Goal: Task Accomplishment & Management: Manage account settings

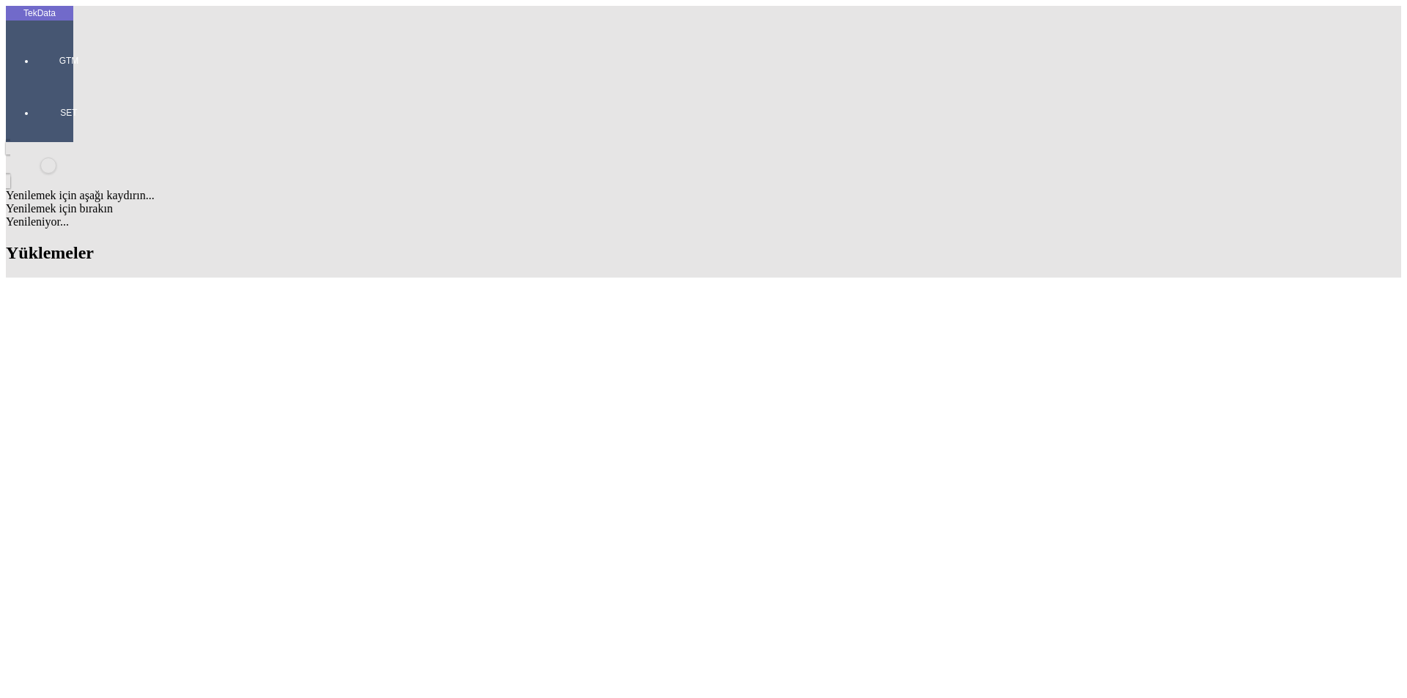
paste input "THE MOST"
type input "THE MOST"
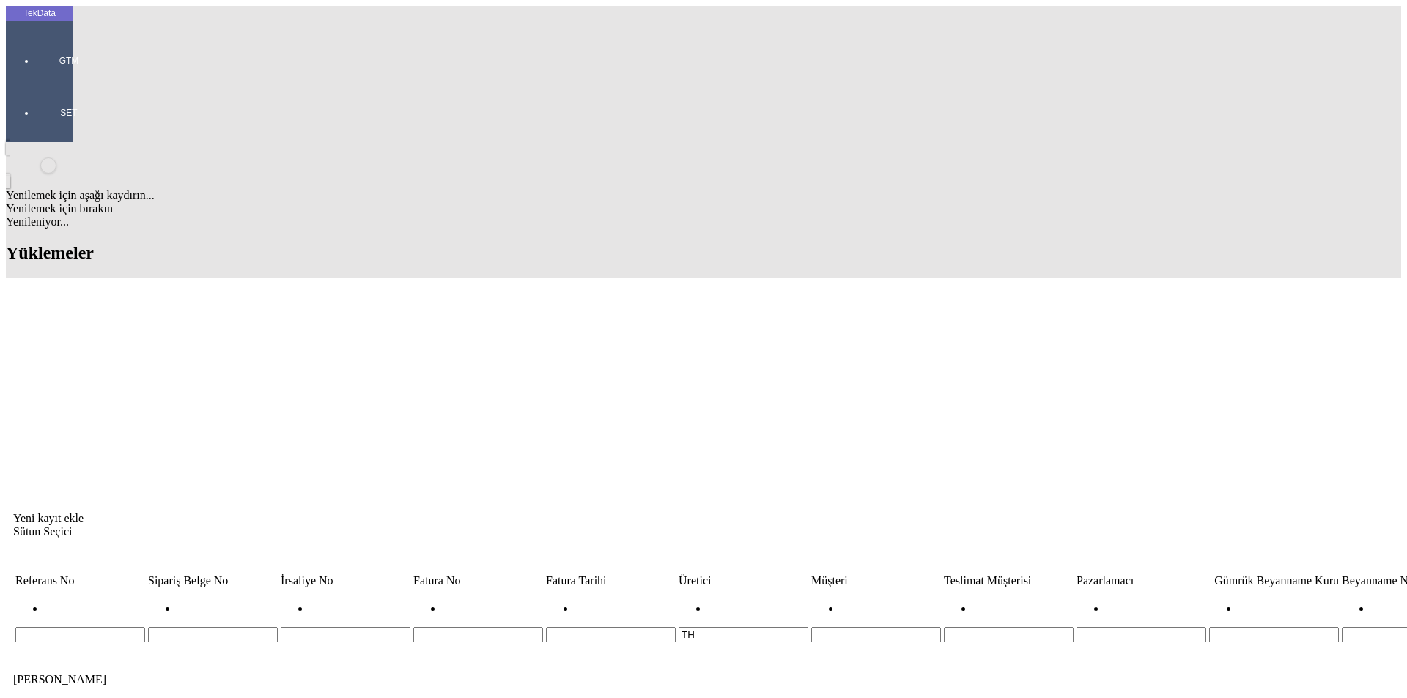
type input "T"
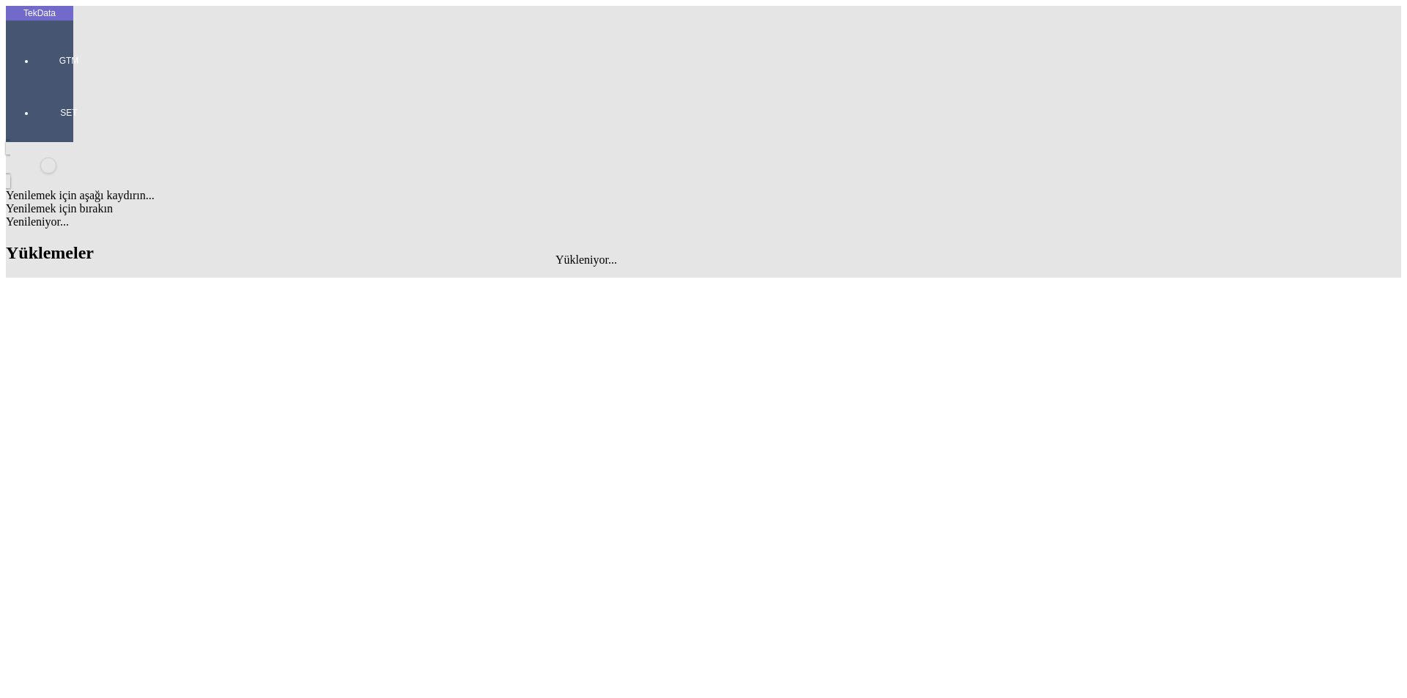
type input "THE MOST"
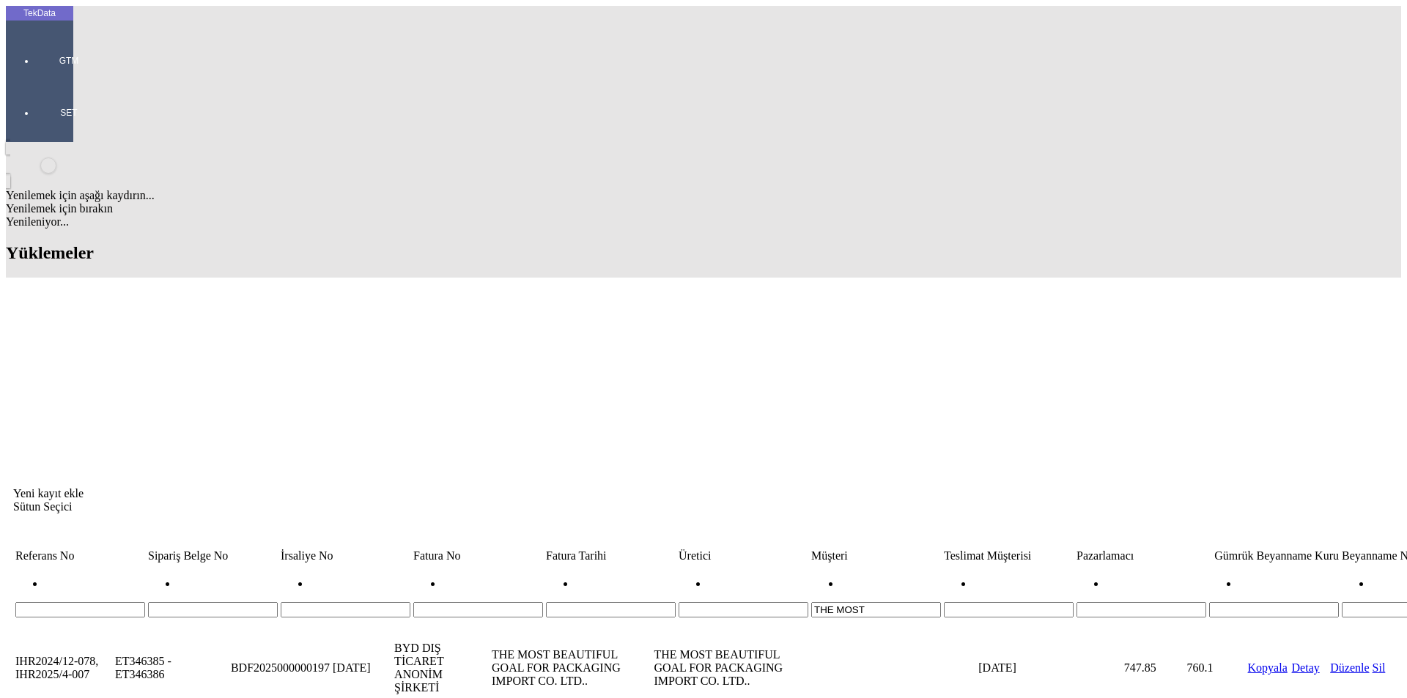
drag, startPoint x: 262, startPoint y: 173, endPoint x: 207, endPoint y: 177, distance: 55.1
copy tr "ET352116"
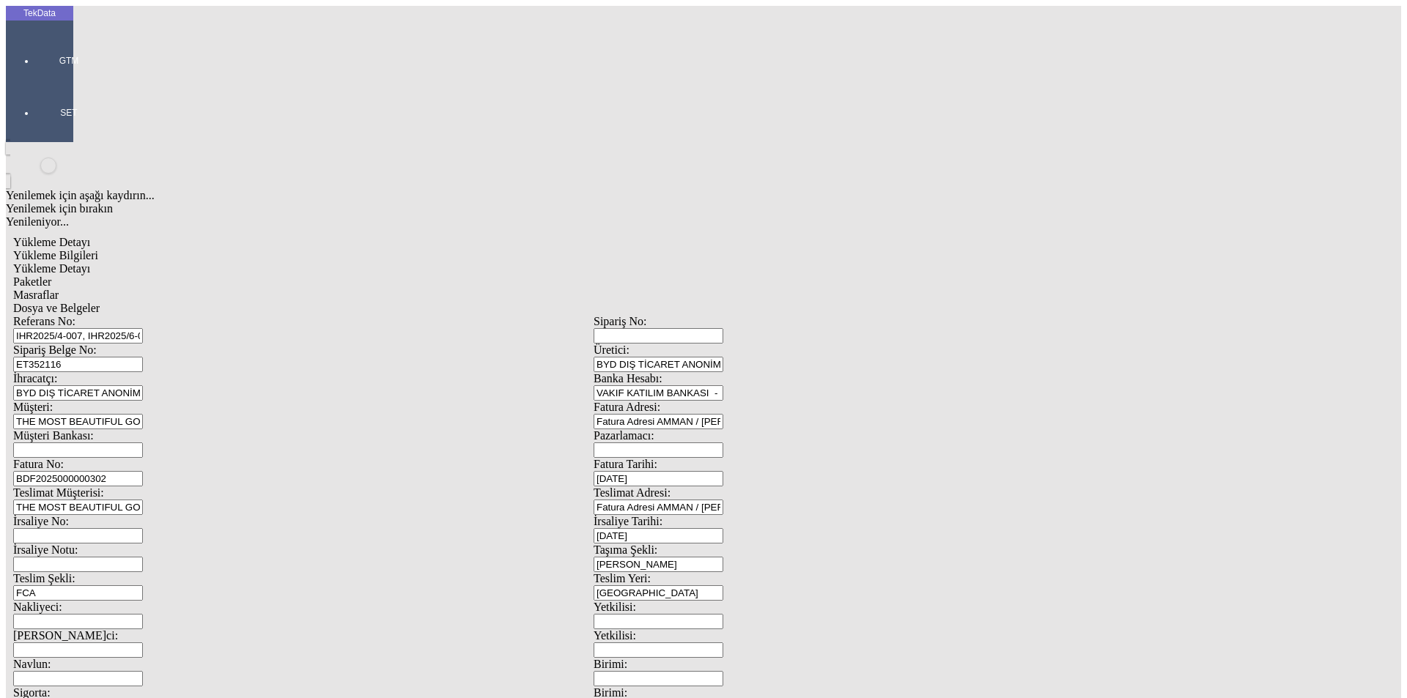
drag, startPoint x: 354, startPoint y: 103, endPoint x: 43, endPoint y: 100, distance: 310.8
click at [21, 100] on div "TekData GTM SET Yenilemek için aşağı kaydırın... Yenilemek için bırakın Yenilen…" at bounding box center [594, 580] width 1176 height 1148
paste input "6-049, IHR2025/7-066"
type input "IHR2025/6-049, IHR2025/7-066"
drag, startPoint x: 251, startPoint y: 132, endPoint x: 86, endPoint y: 132, distance: 164.2
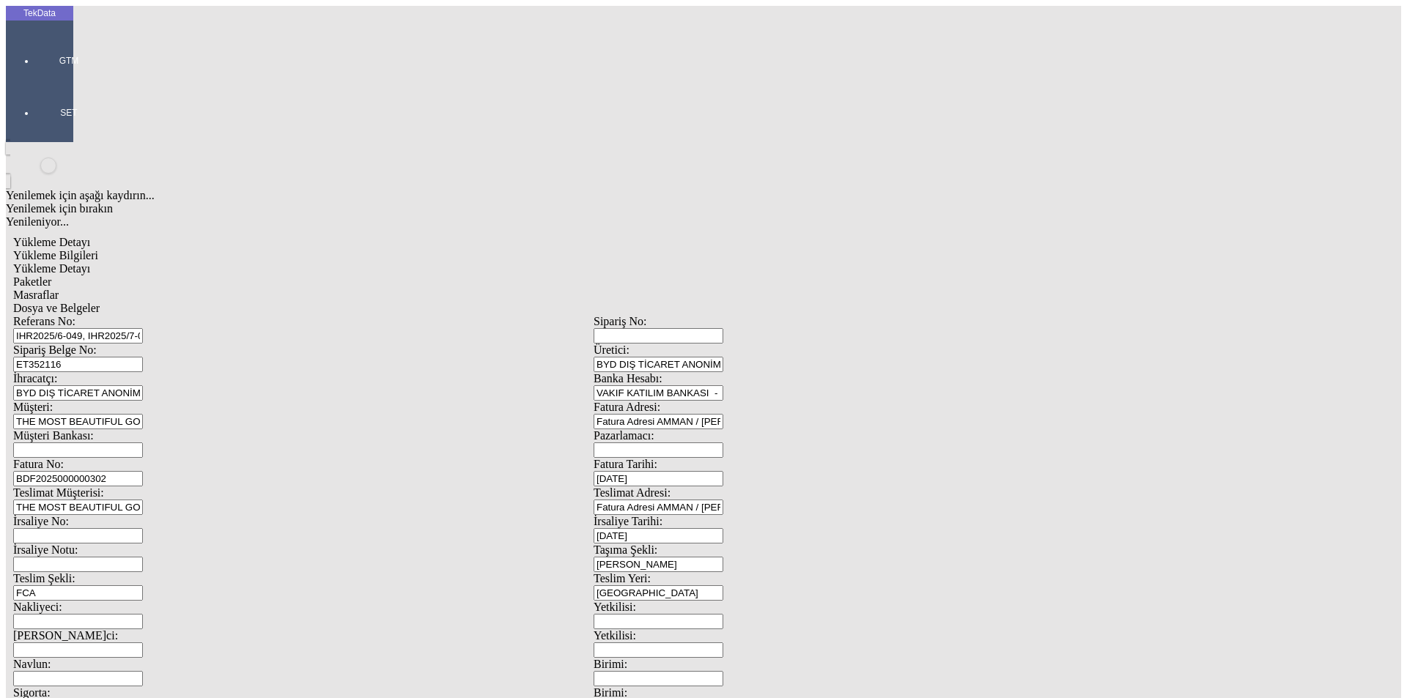
click at [88, 344] on div "Sipariş Belge No: ET352116" at bounding box center [303, 358] width 580 height 29
paste input "61861"
paste input "ET361862"
type input "ET361861 - ET361862"
click at [143, 471] on input "BDF2025000000302" at bounding box center [78, 478] width 130 height 15
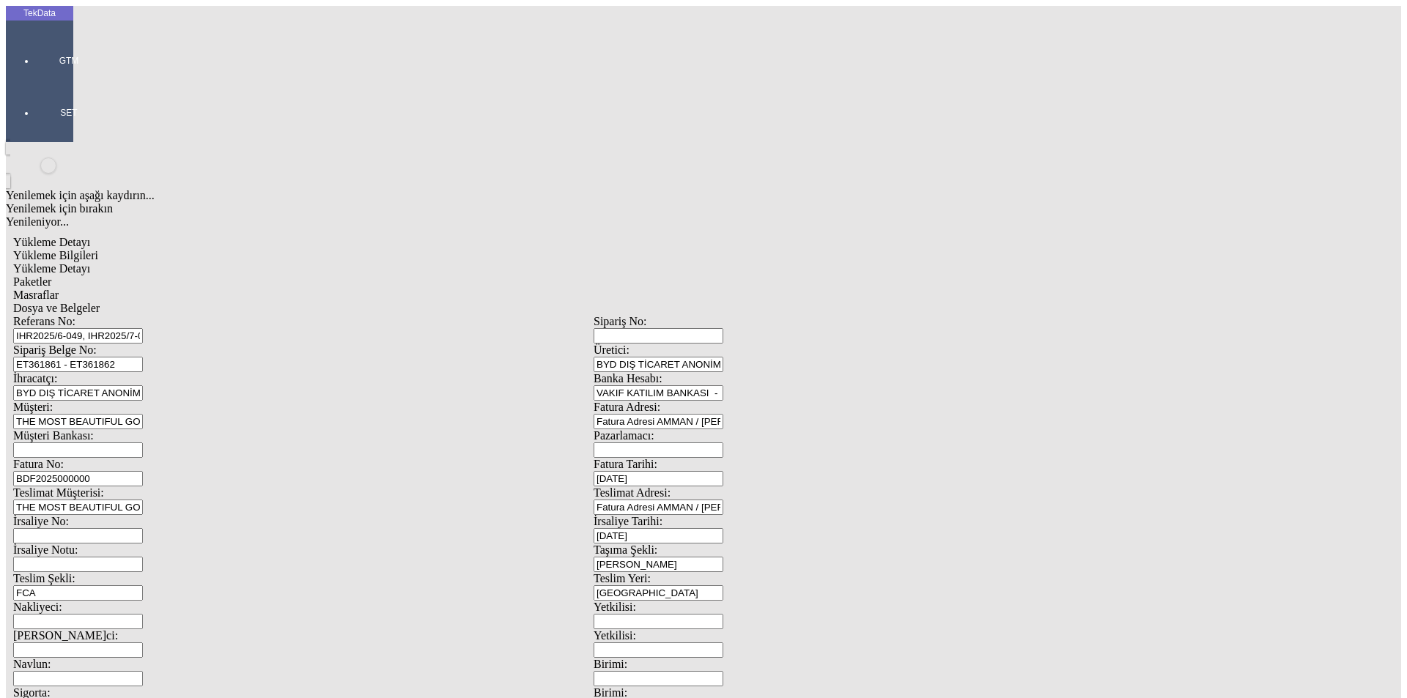
type input "BDF2025000000"
type input "[DATE]"
drag, startPoint x: 863, startPoint y: 301, endPoint x: 696, endPoint y: 302, distance: 166.4
click at [697, 515] on div "İrsaliye No: İrsaliye Tarihi: [DATE]" at bounding box center [593, 529] width 1161 height 29
type input "[DATE]"
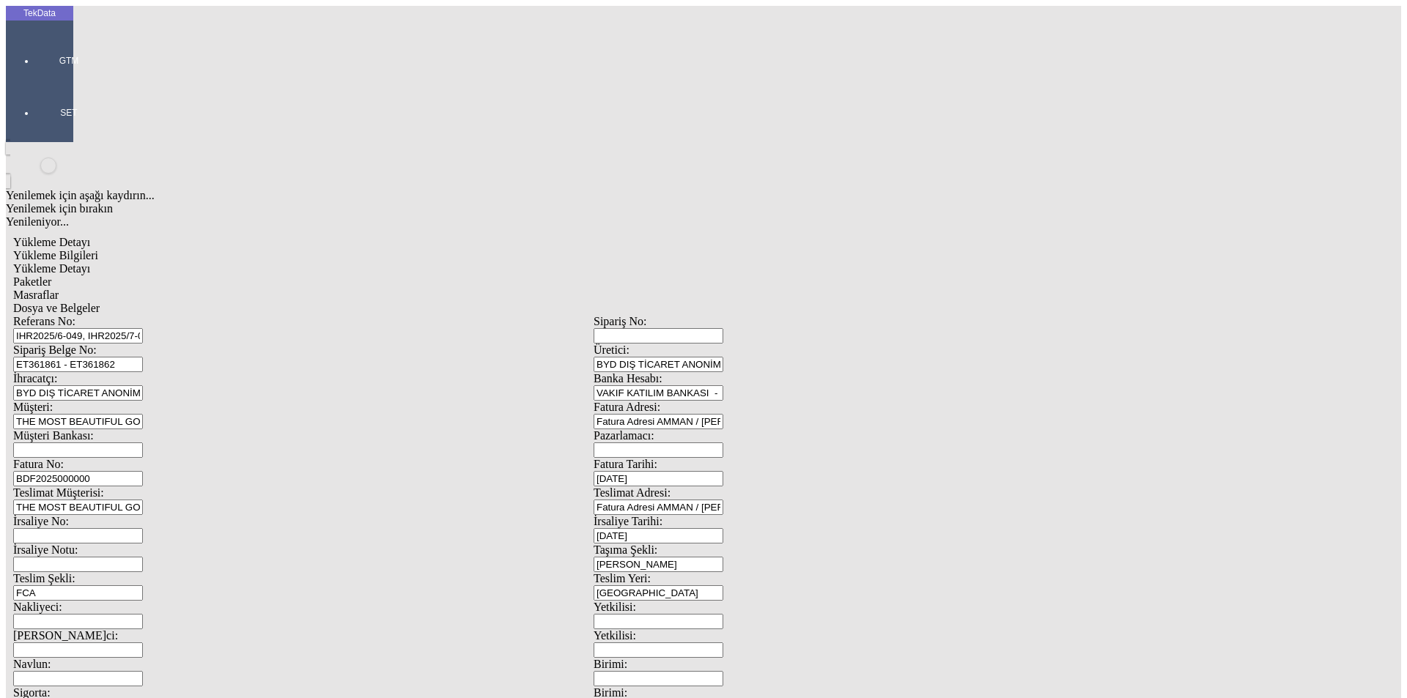
drag, startPoint x: 243, startPoint y: 487, endPoint x: 135, endPoint y: 498, distance: 109.0
type input "[DATE]"
drag, startPoint x: 248, startPoint y: 509, endPoint x: 158, endPoint y: 521, distance: 90.3
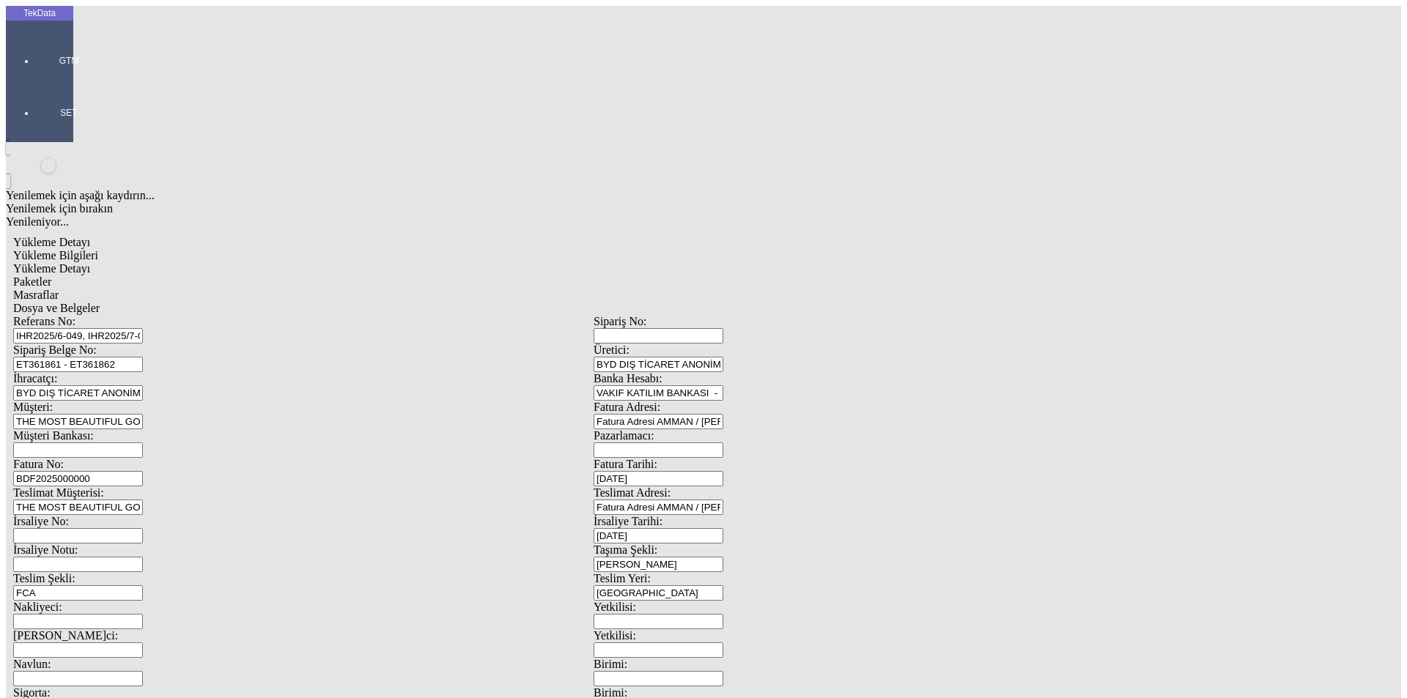
click at [159, 520] on div "Referans No: IHR2025/6-049, IHR2025/7-066 Sipariş No: Sipariş Belge No: ET36186…" at bounding box center [593, 658] width 1161 height 686
type input "[DATE]"
drag, startPoint x: 180, startPoint y: 573, endPoint x: 150, endPoint y: 579, distance: 30.6
click at [149, 582] on div "Referans No: IHR2025/6-049, IHR2025/7-066 Sipariş No: Sipariş Belge No: ET36186…" at bounding box center [593, 658] width 1161 height 686
type input "1745.3"
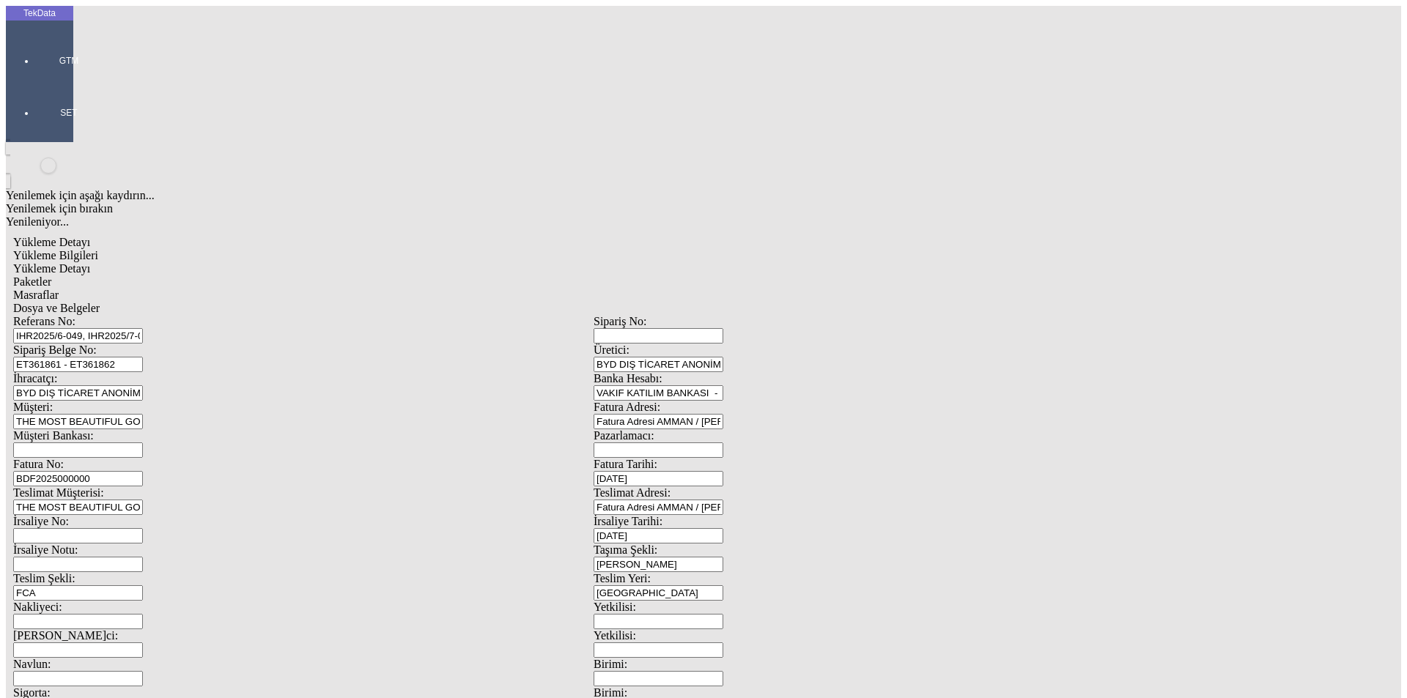
drag, startPoint x: 770, startPoint y: 569, endPoint x: 656, endPoint y: 583, distance: 114.5
click at [707, 578] on div "Referans No: IHR2025/6-049, IHR2025/7-066 Sipariş No: Sipariş Belge No: ET36186…" at bounding box center [593, 658] width 1161 height 686
type input "1779.05"
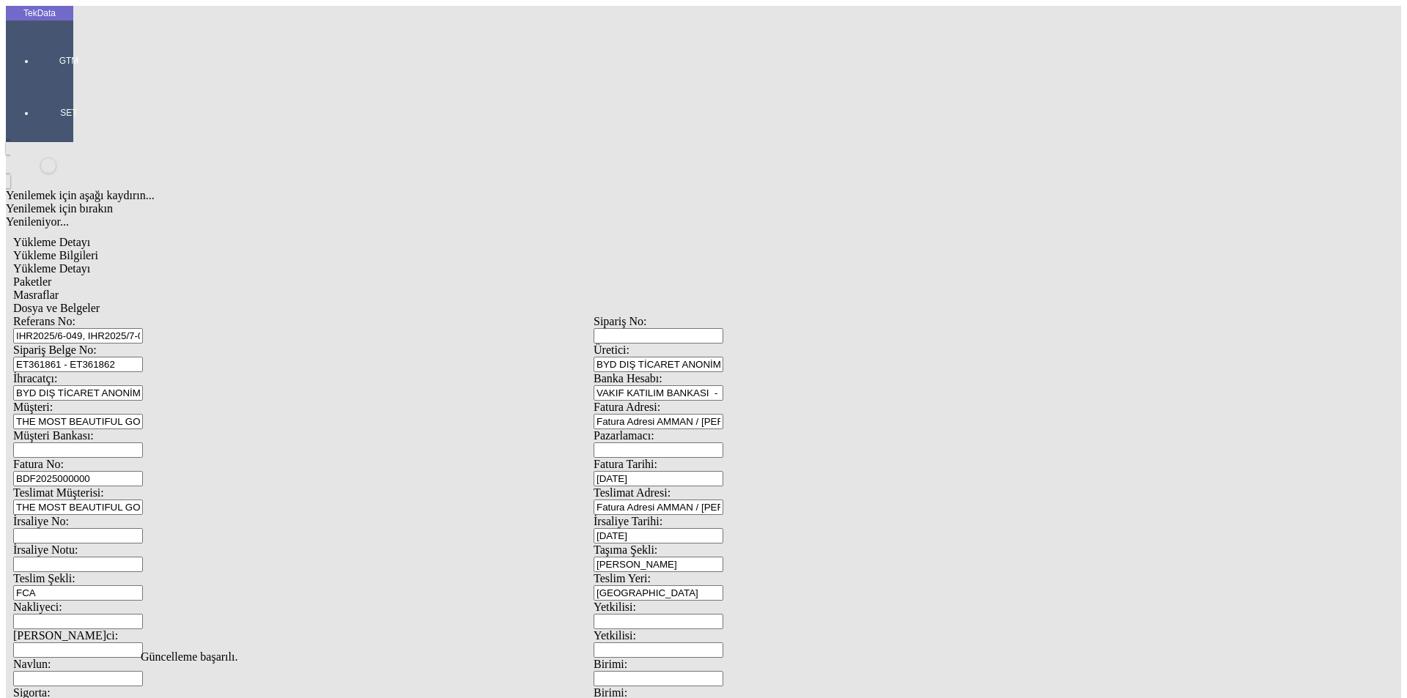
click at [90, 262] on span "Yükleme Detayı" at bounding box center [51, 268] width 77 height 12
click at [657, 345] on div "Evet" at bounding box center [717, 338] width 212 height 13
drag, startPoint x: 1039, startPoint y: 161, endPoint x: 1060, endPoint y: 161, distance: 21.3
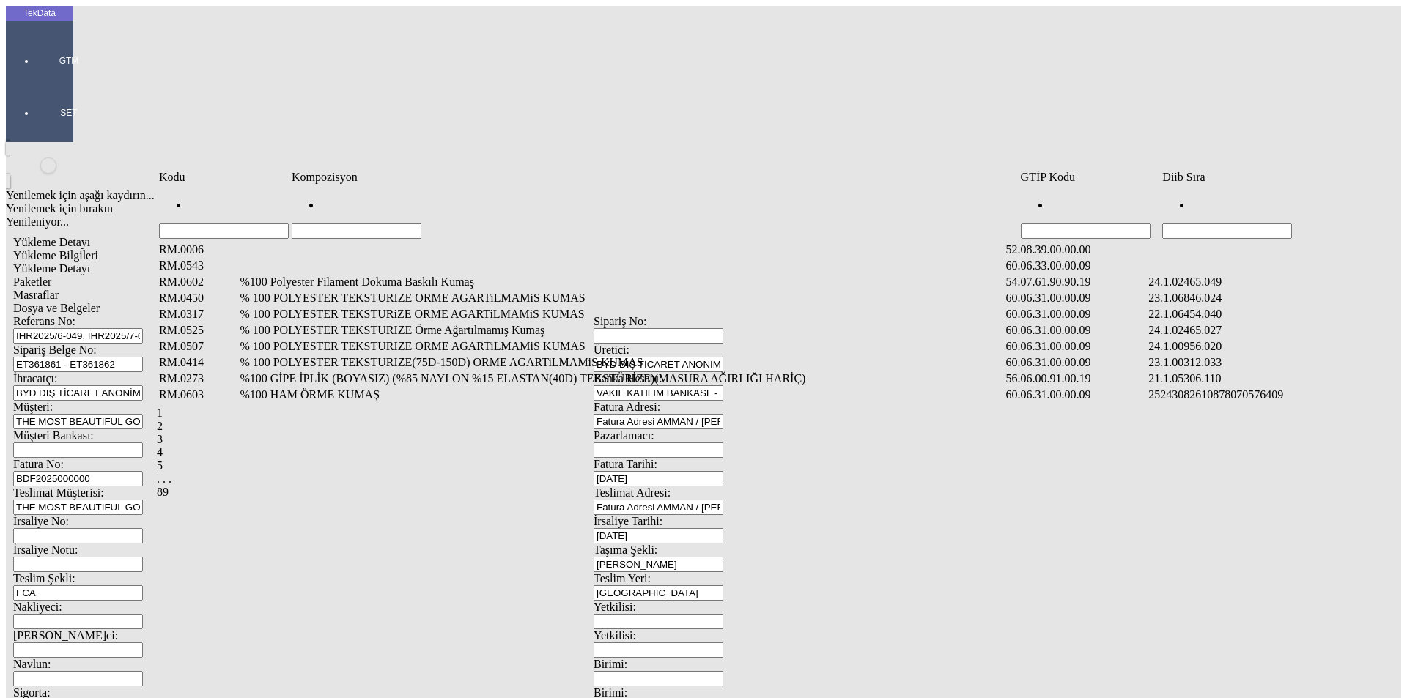
drag, startPoint x: 1195, startPoint y: 210, endPoint x: 1163, endPoint y: 224, distance: 35.4
click at [1196, 224] on input "Hücreyi Filtrele" at bounding box center [1227, 231] width 130 height 15
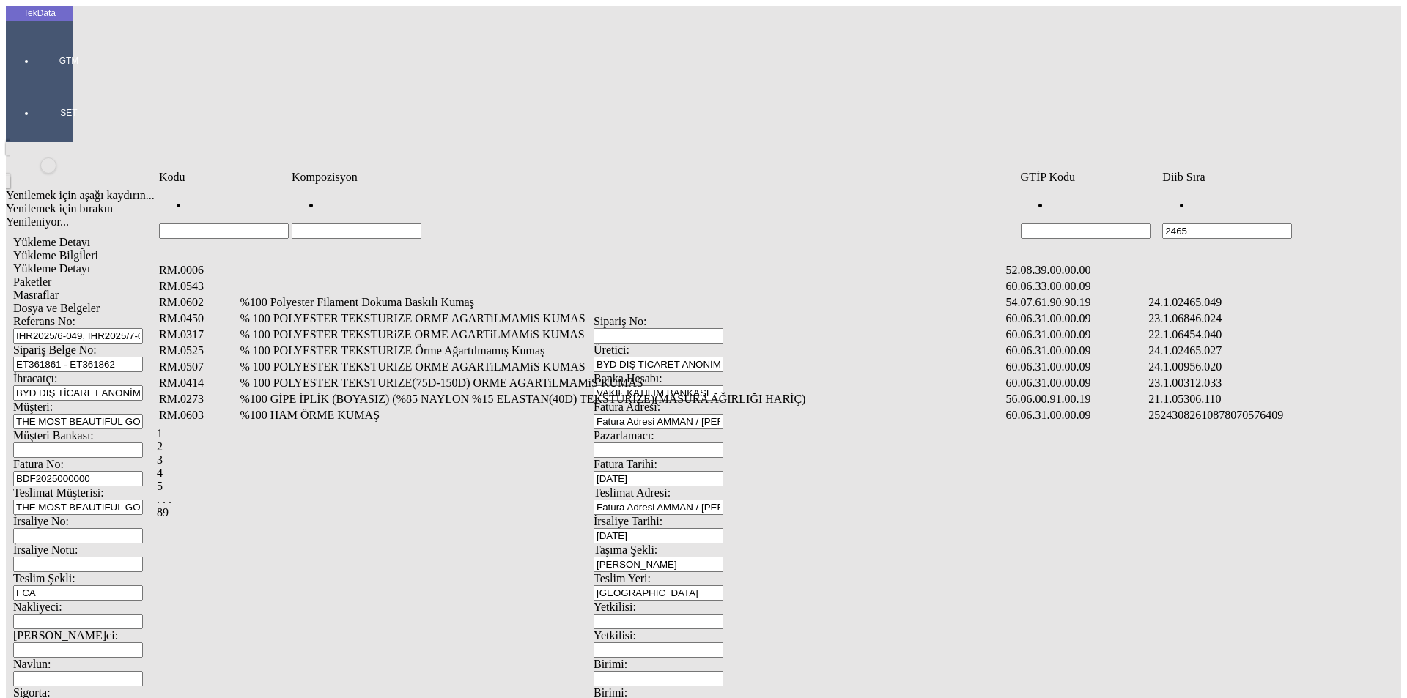
type input "2465."
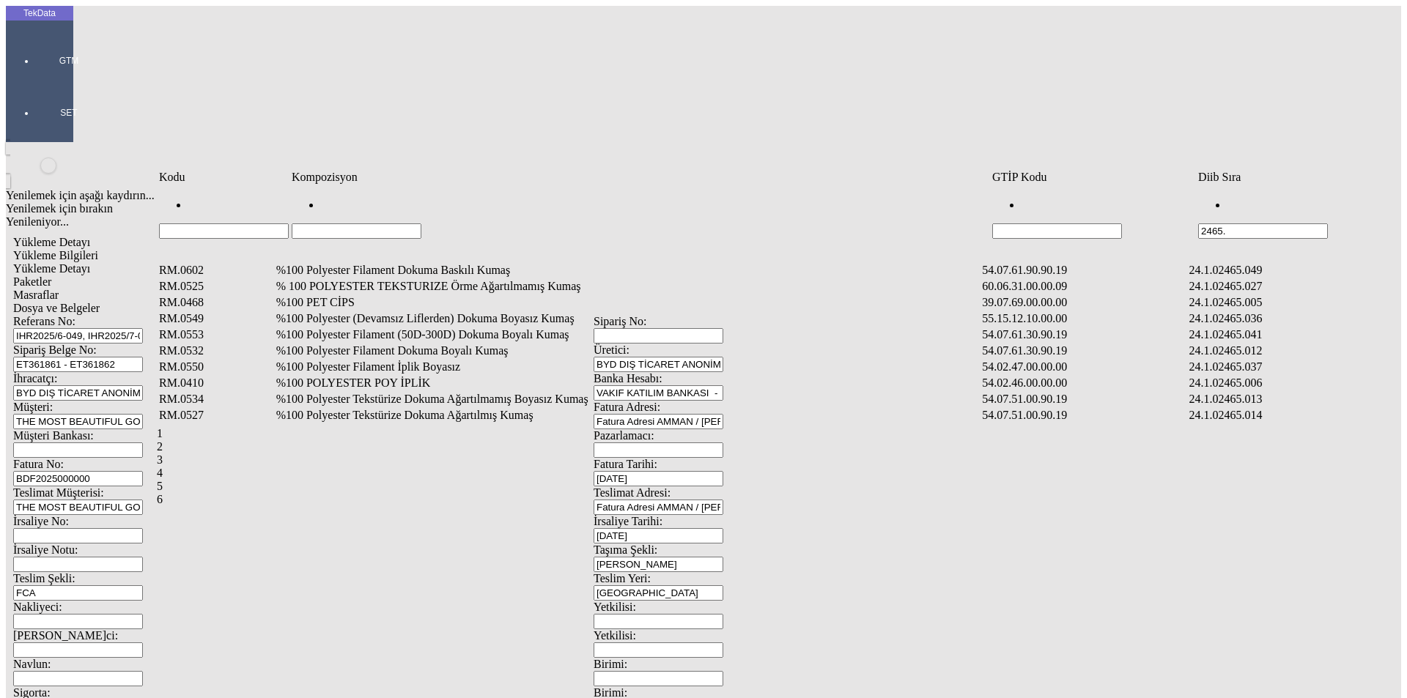
type input "2465."
type input "2465.008"
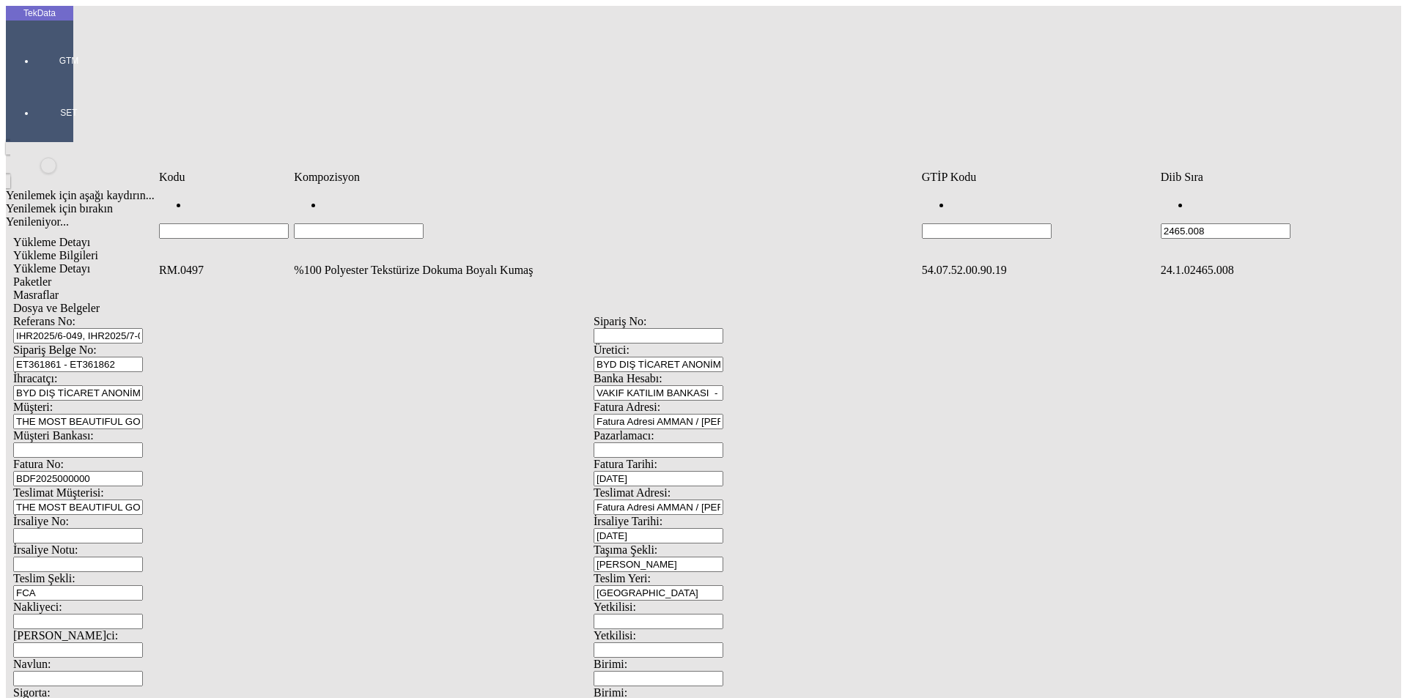
click at [395, 263] on td "%100 Polyester Tekstürize Dokuma Boyalı Kumaş" at bounding box center [606, 270] width 626 height 15
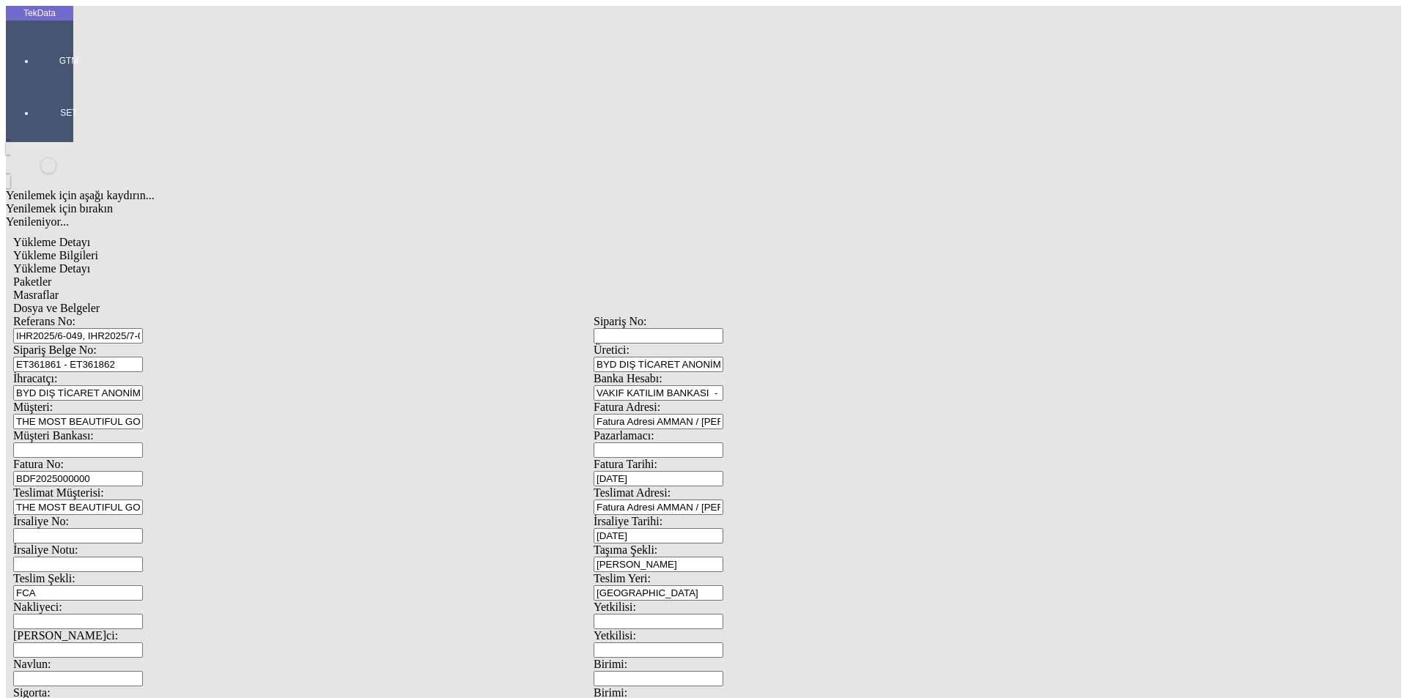
type input "1475.4"
click at [825, 265] on div "Metre" at bounding box center [1089, 271] width 580 height 13
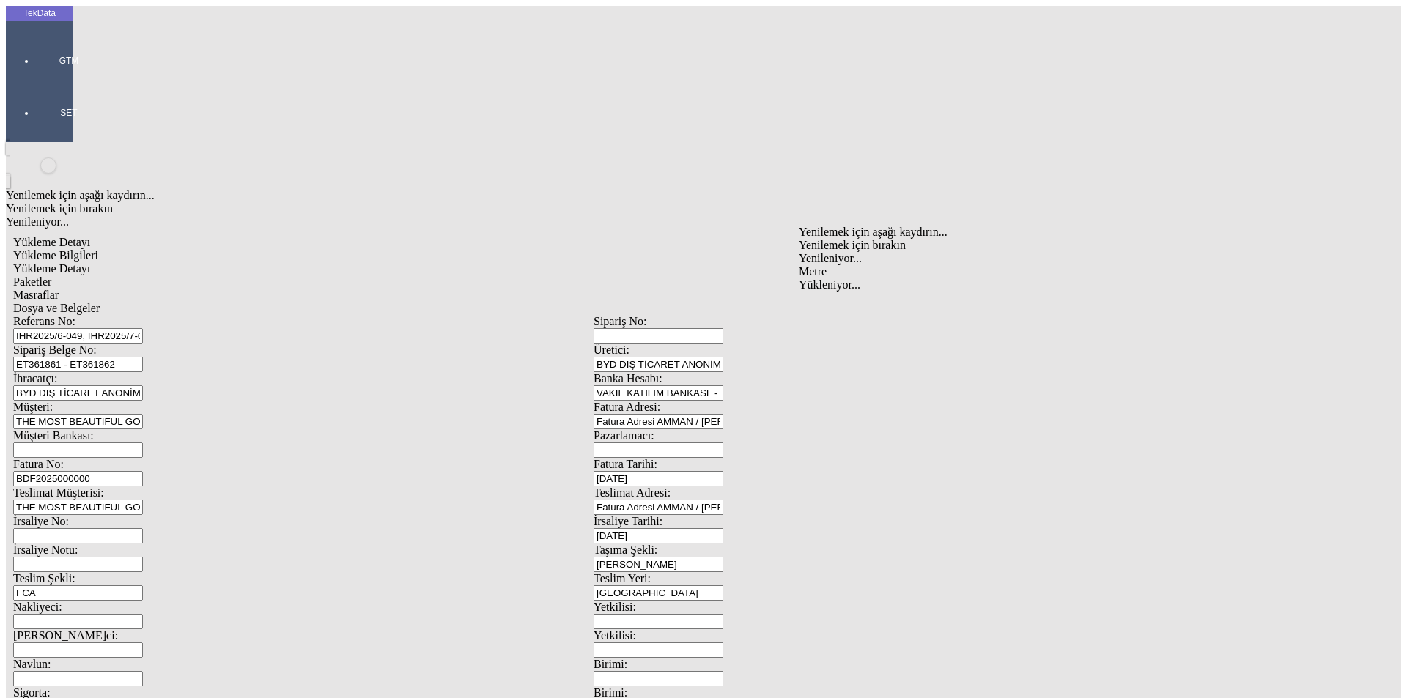
type input "Metre"
type input "2"
click at [823, 307] on div "Amerikan Doları" at bounding box center [1089, 313] width 580 height 13
type input "Amerikan Doları"
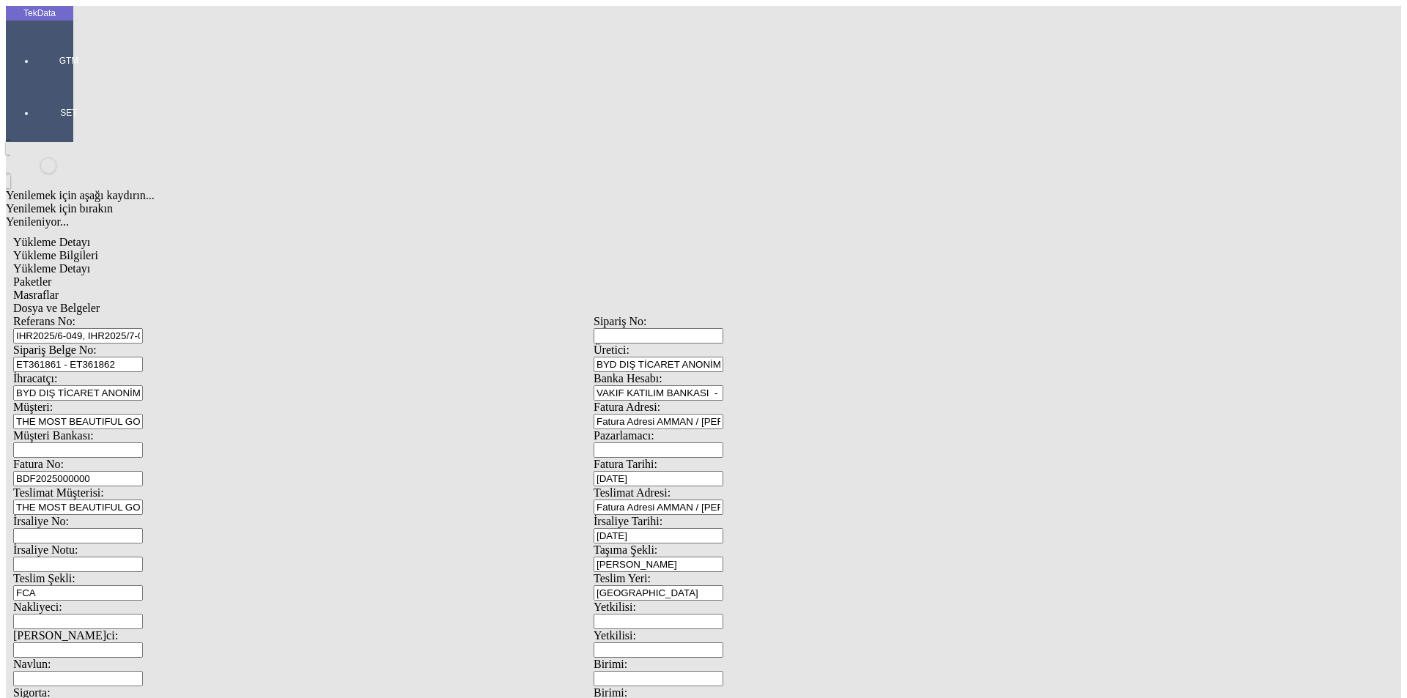
type input "320"
type input "723.05"
type input "730.55"
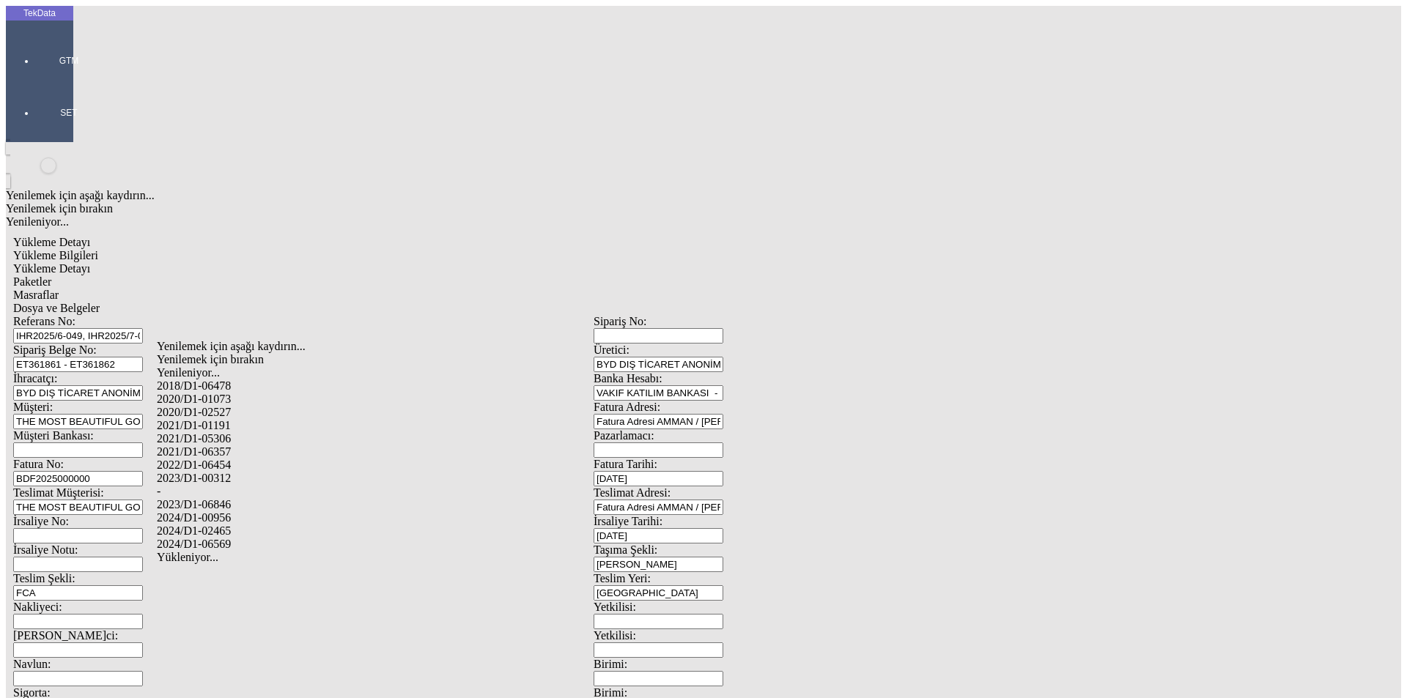
click at [229, 525] on div "2024/D1-02465" at bounding box center [441, 531] width 569 height 13
type input "2024/D1-02465"
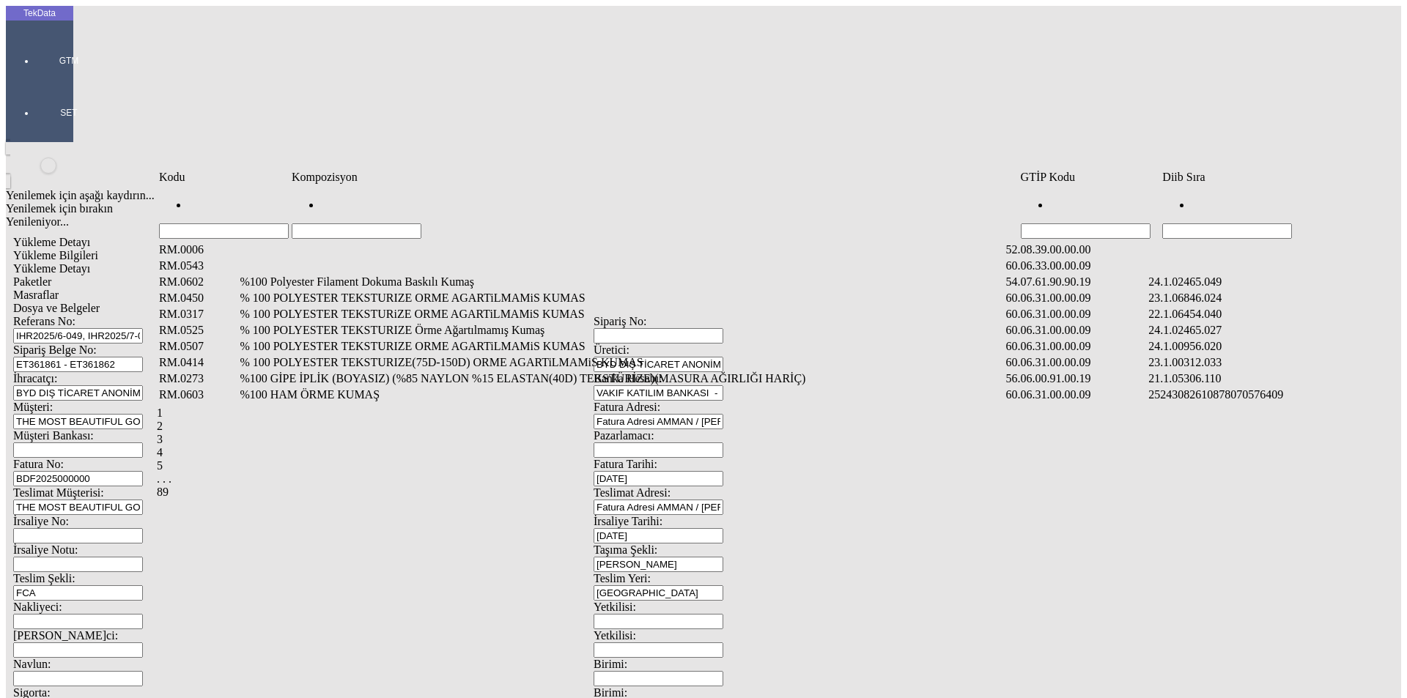
click at [1206, 224] on input "Hücreyi Filtrele" at bounding box center [1227, 231] width 130 height 15
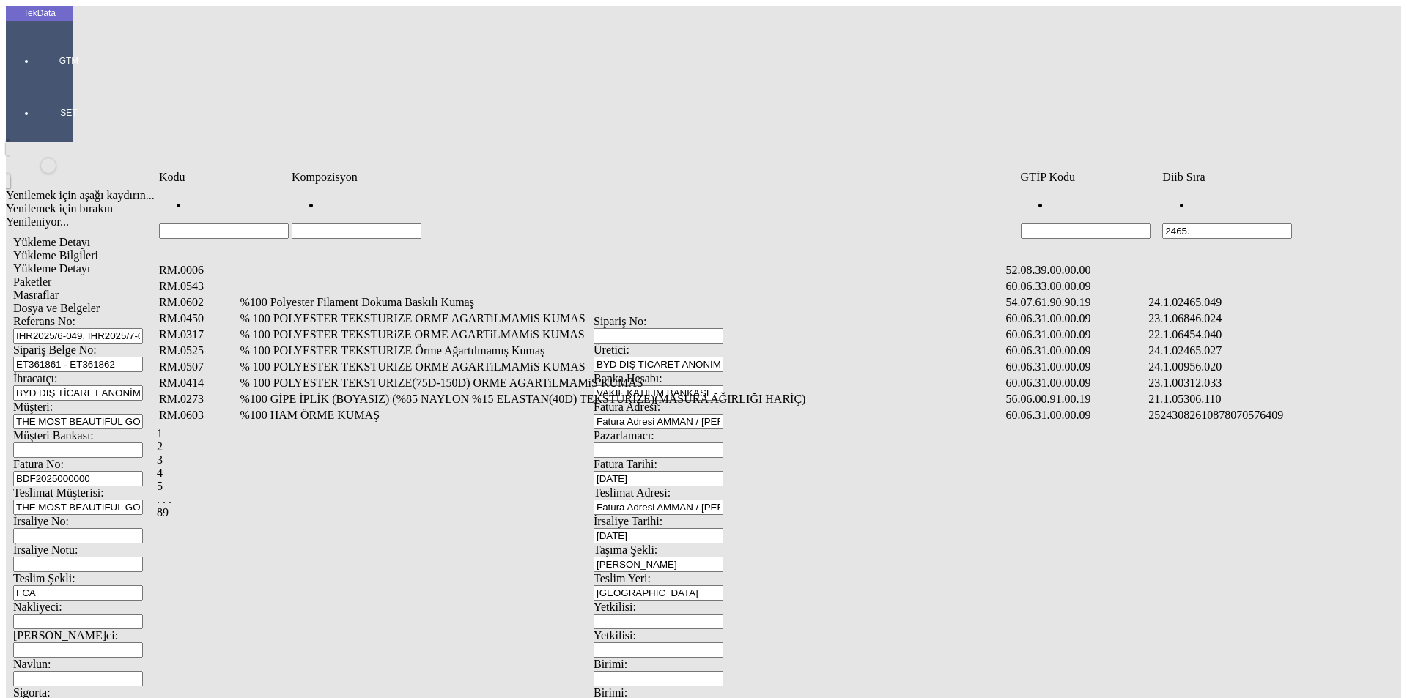
type input "2465."
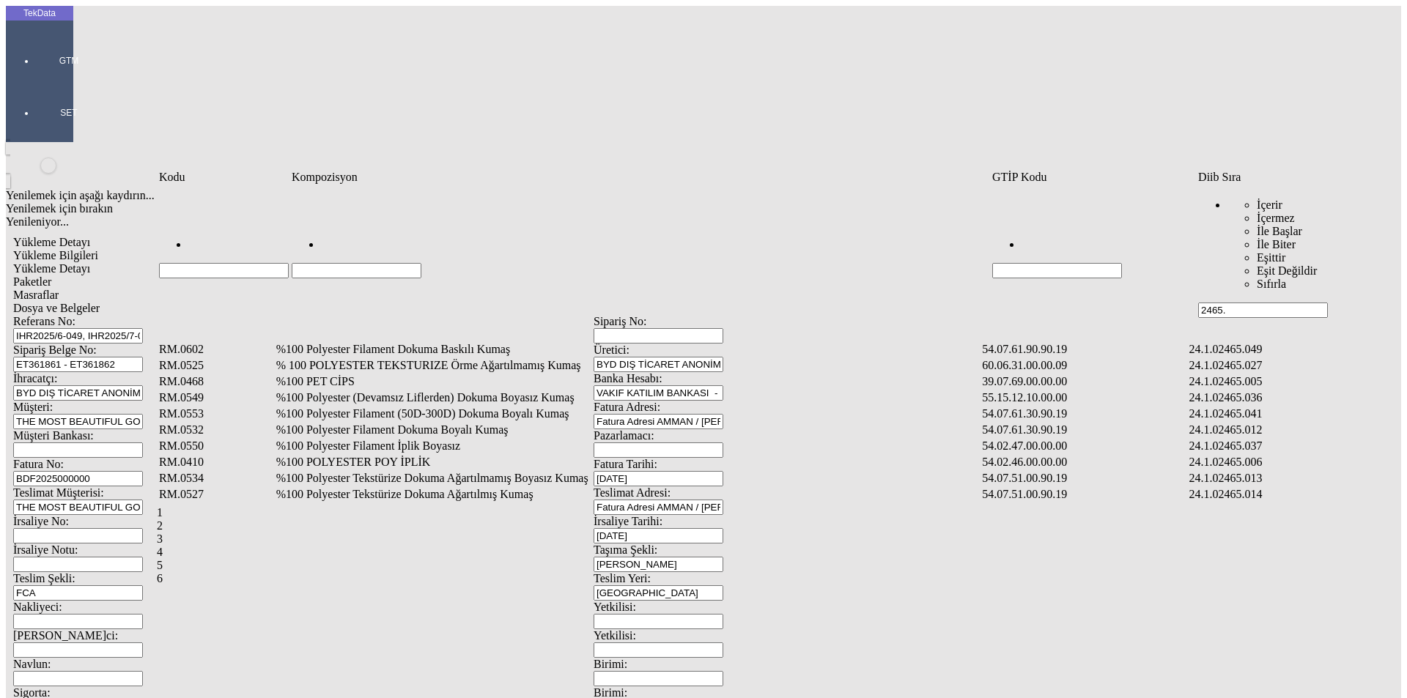
click at [476, 423] on td "%100 Polyester Filament Dokuma Boyalı Kumaş" at bounding box center [628, 430] width 705 height 15
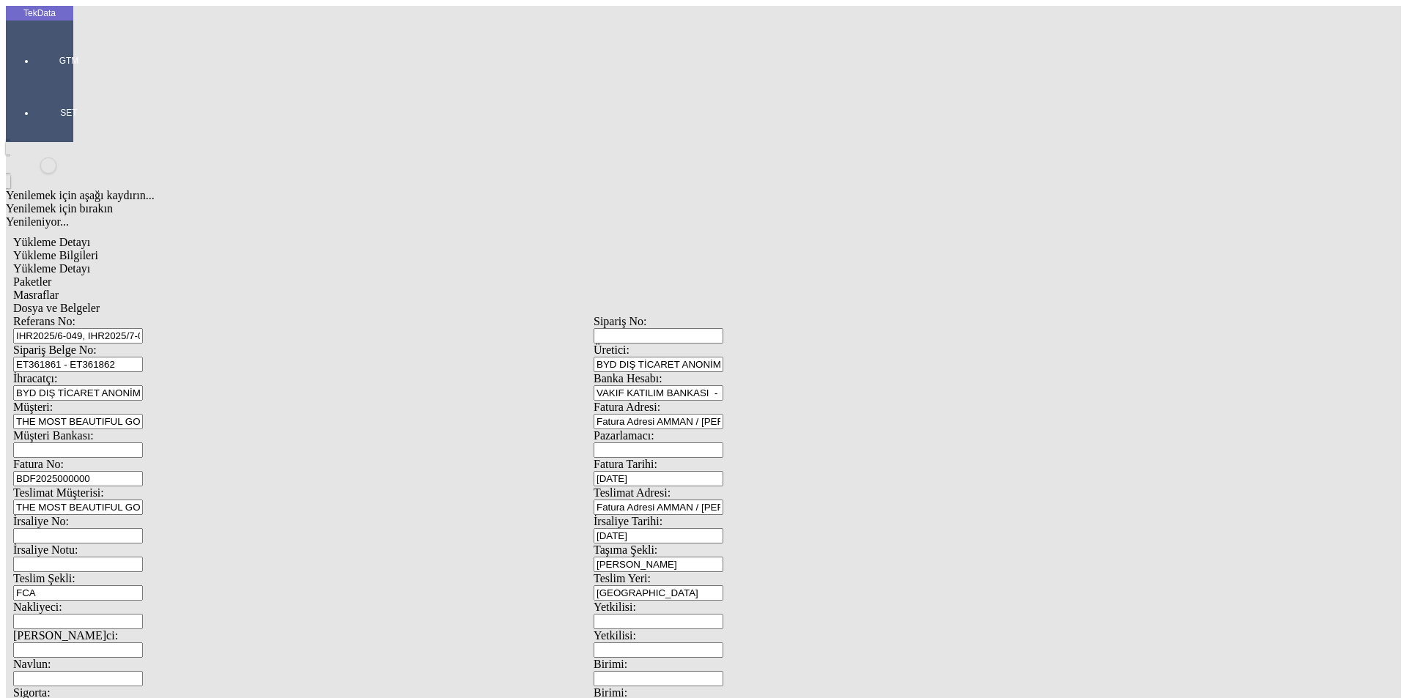
type input "3805.7"
click at [831, 265] on div "Metre" at bounding box center [1089, 271] width 580 height 13
type input "Metre"
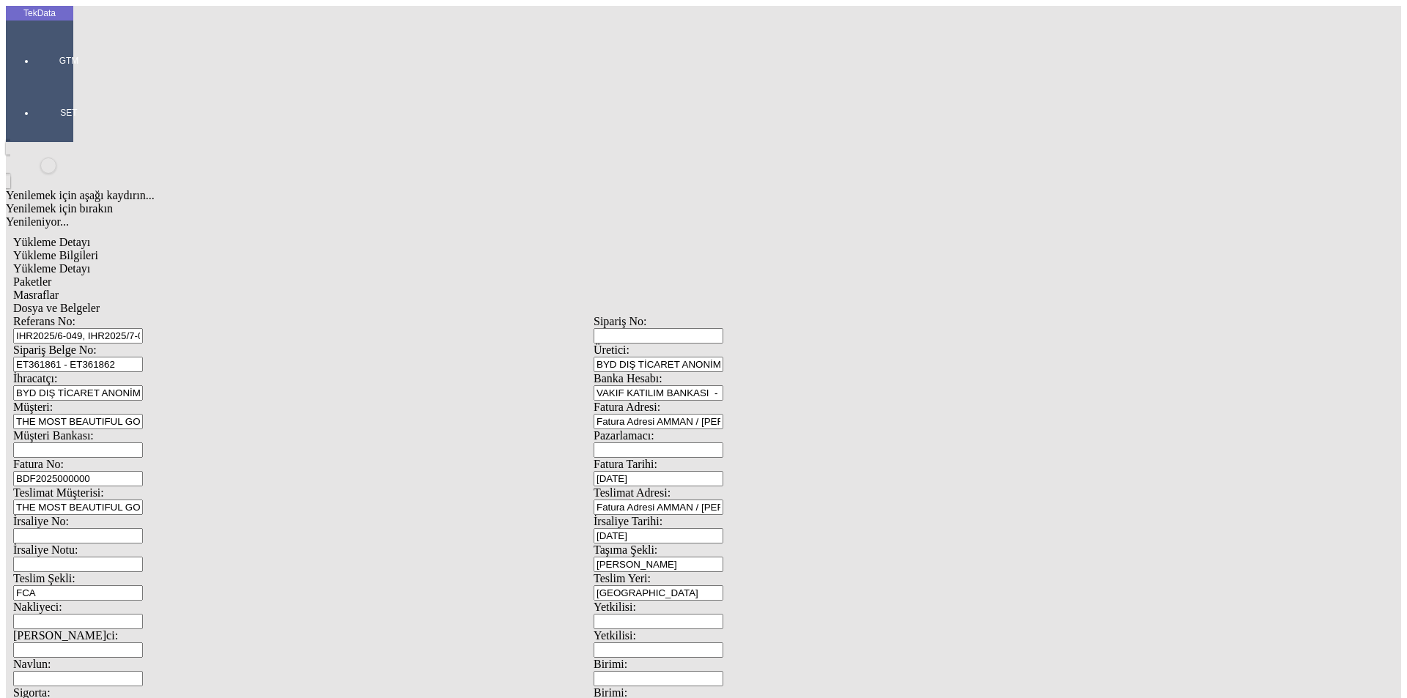
type input "2.25"
click at [822, 307] on div "Amerikan Doları" at bounding box center [1089, 313] width 580 height 13
type input "Amerikan Doları"
type input "320"
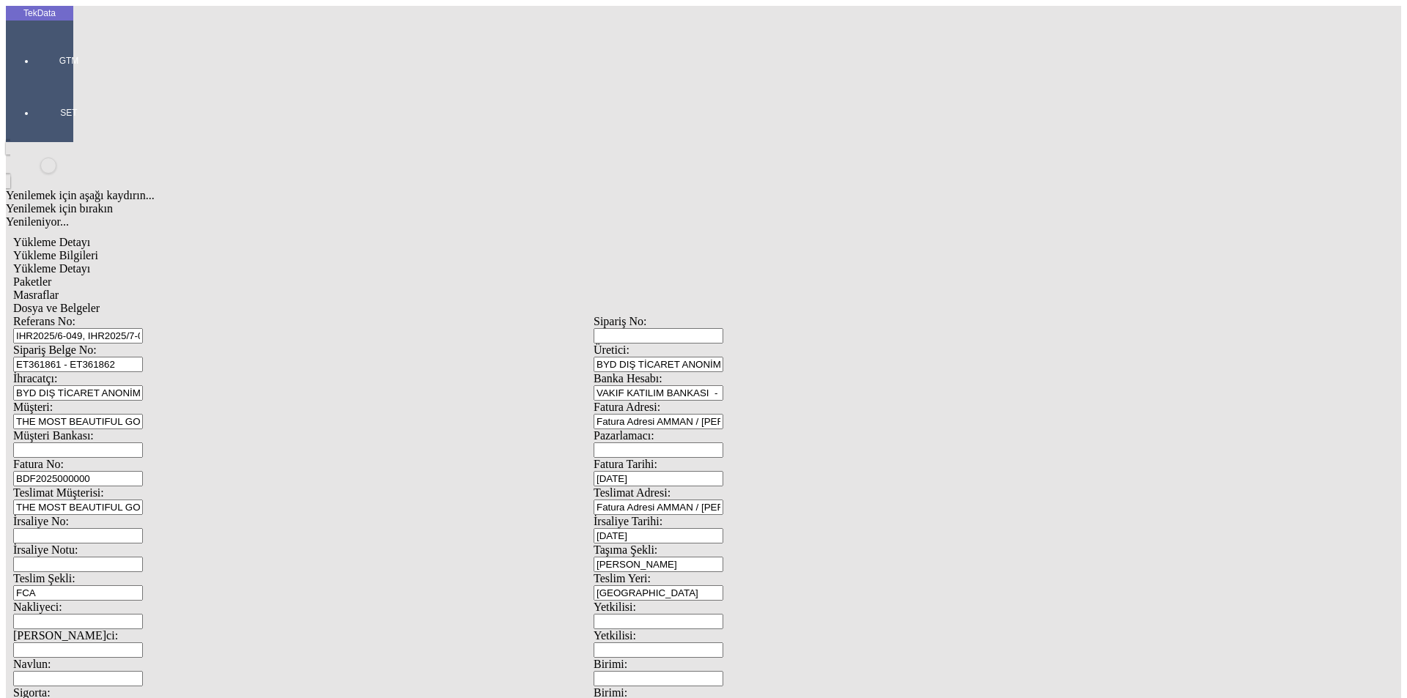
type input "1022.25"
type input "1048.5"
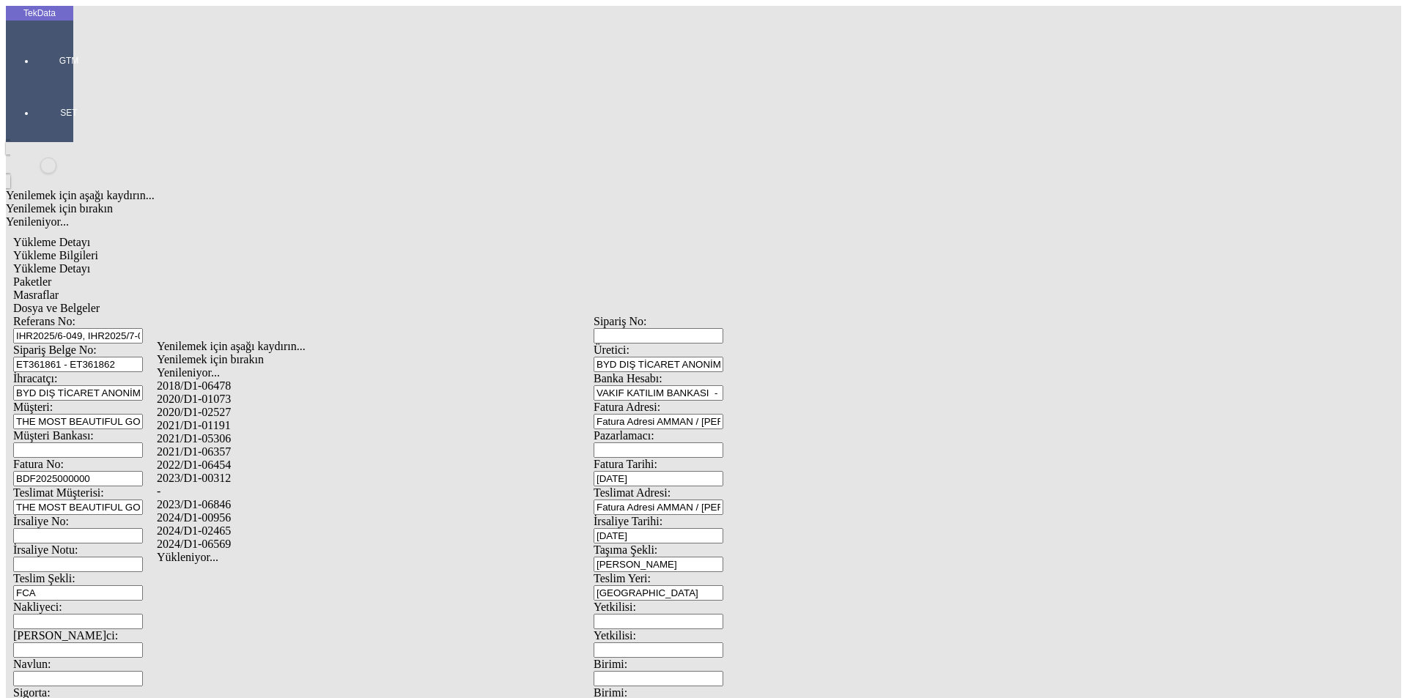
drag, startPoint x: 237, startPoint y: 512, endPoint x: 252, endPoint y: 509, distance: 15.7
click at [237, 525] on div "2024/D1-02465" at bounding box center [441, 531] width 569 height 13
type input "2024/D1-02465"
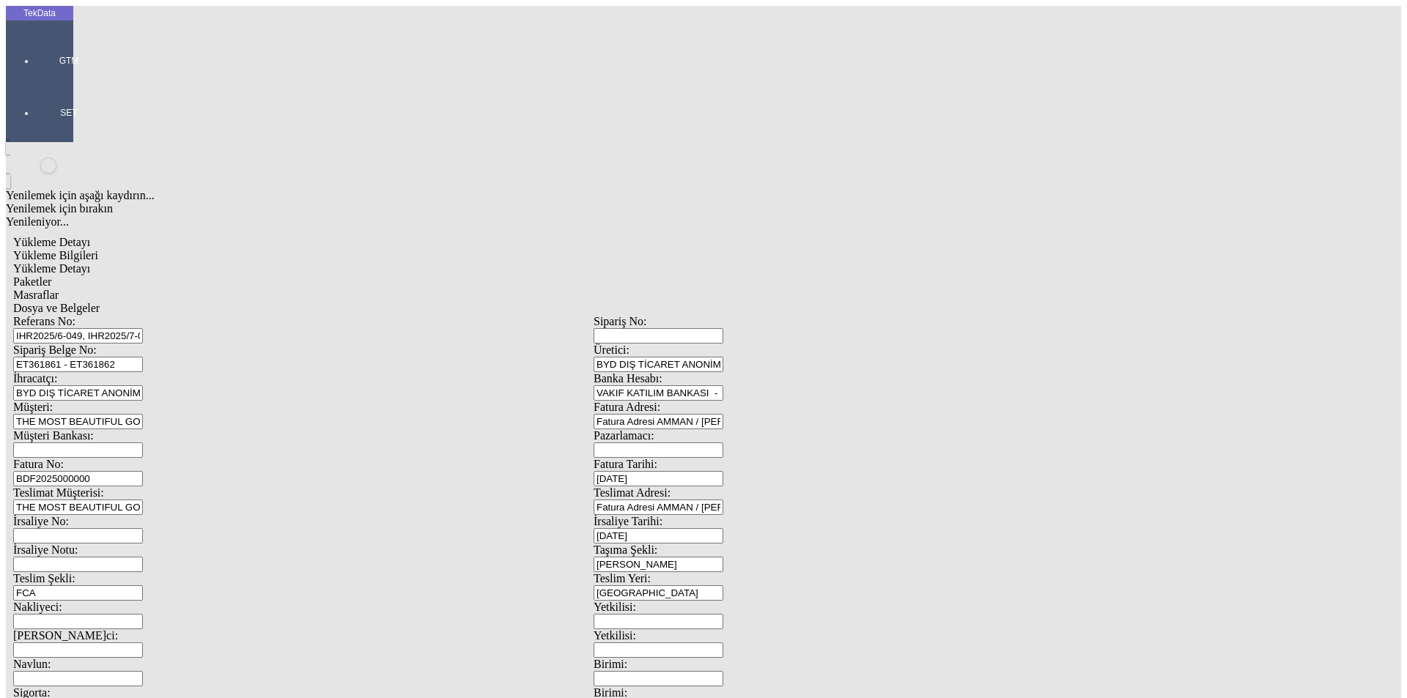
click at [338, 276] on div "Paketler" at bounding box center [593, 282] width 1161 height 13
drag, startPoint x: 847, startPoint y: 152, endPoint x: 716, endPoint y: 160, distance: 130.7
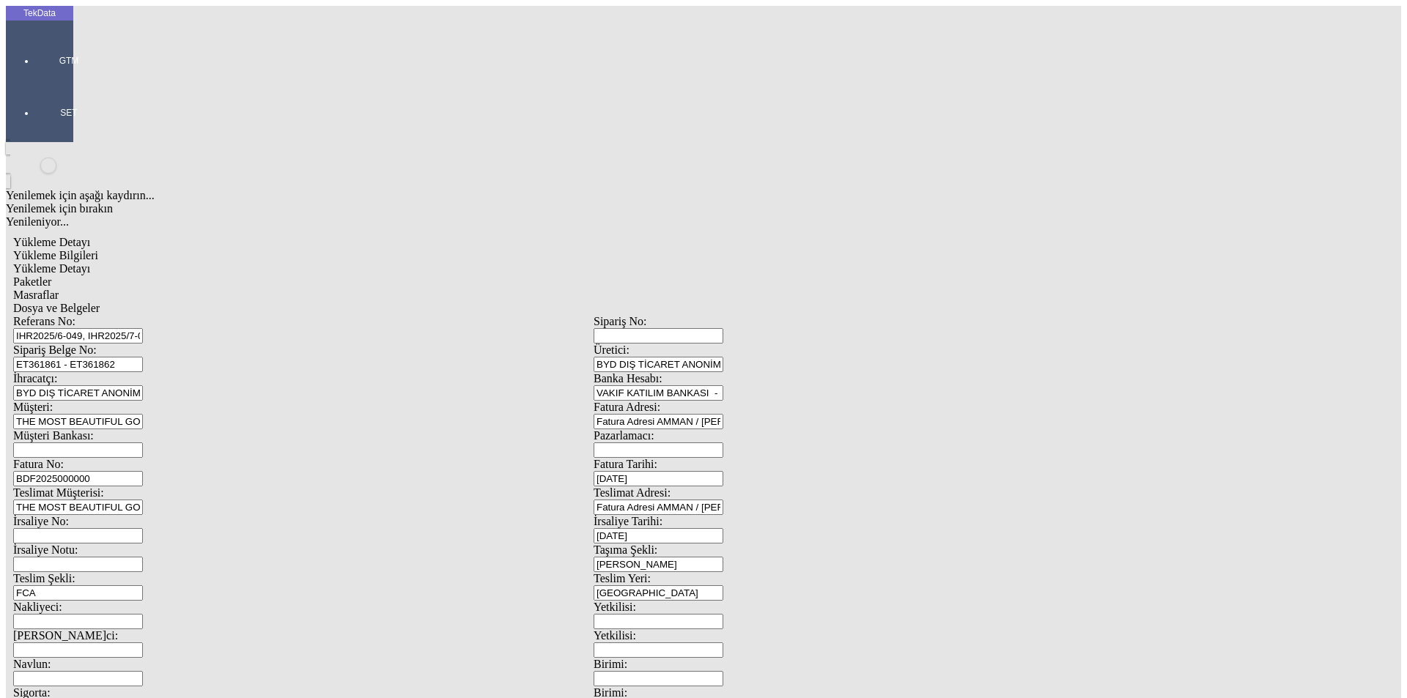
type input "28"
click at [399, 289] on div "Masraflar" at bounding box center [593, 295] width 1161 height 13
click at [100, 302] on span "Dosya ve Belgeler" at bounding box center [56, 308] width 86 height 12
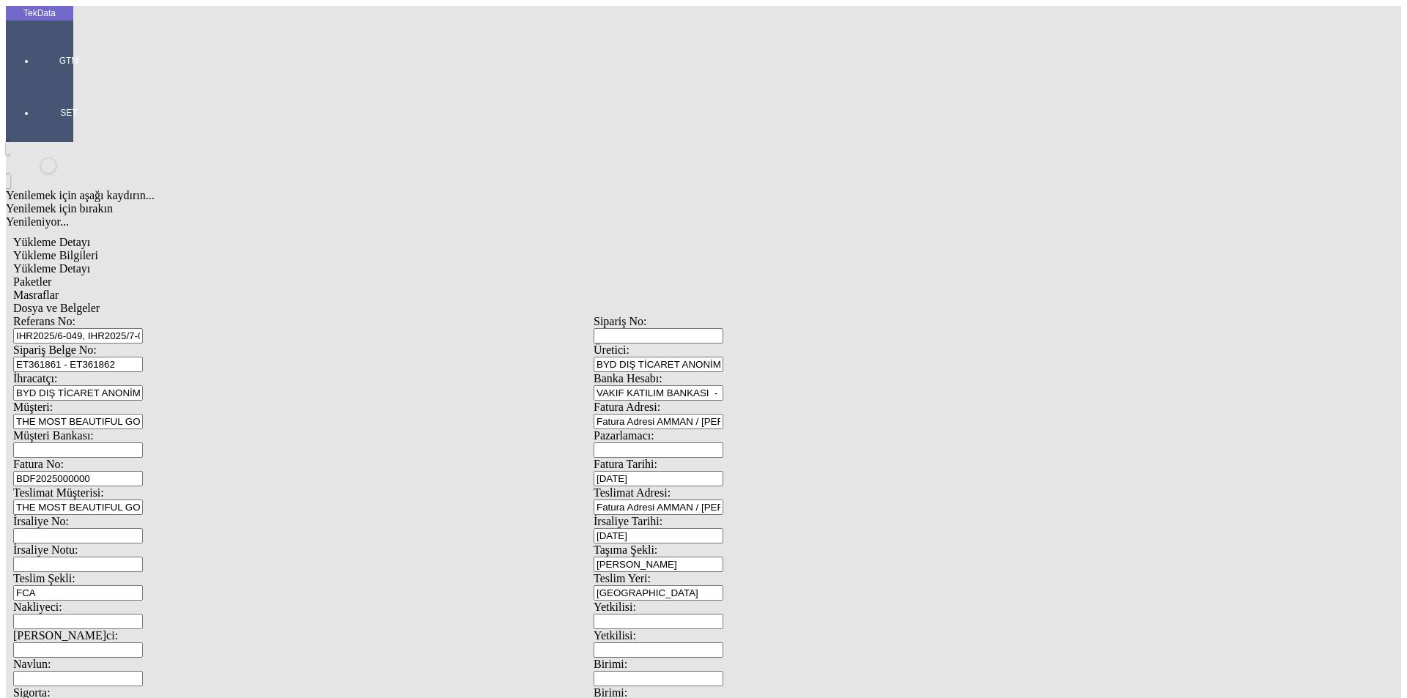
click at [100, 302] on span "Dosya ve Belgeler" at bounding box center [56, 308] width 86 height 12
click at [98, 249] on span "Yükleme Bilgileri" at bounding box center [55, 255] width 85 height 12
drag, startPoint x: 226, startPoint y: 104, endPoint x: 176, endPoint y: 106, distance: 49.9
click at [176, 315] on div "Referans No: IHR2025/6-049, IHR2025/7-066 Sipariş No: Sipariş Belge No: ET36186…" at bounding box center [593, 658] width 1161 height 686
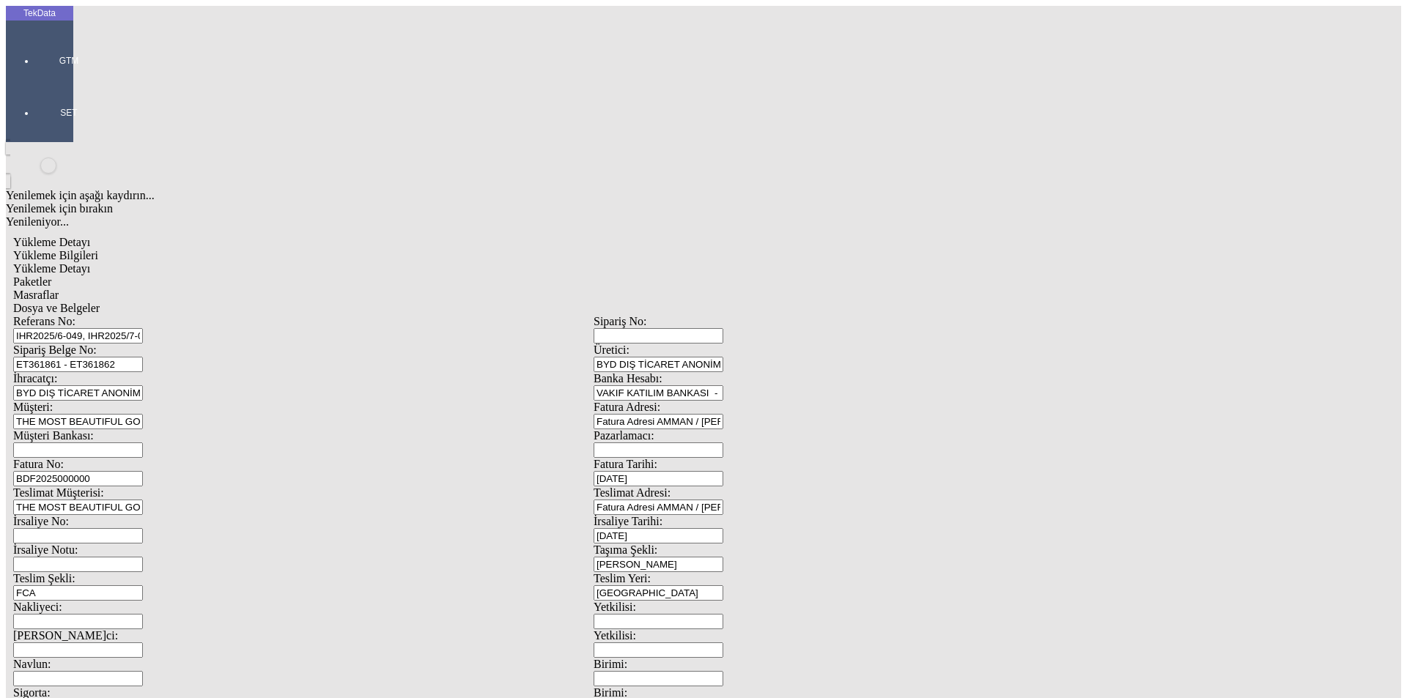
drag, startPoint x: 319, startPoint y: 106, endPoint x: 78, endPoint y: 110, distance: 240.4
drag, startPoint x: 303, startPoint y: 133, endPoint x: 84, endPoint y: 139, distance: 219.2
click at [84, 315] on div "Referans No: IHR2025/6-049, IHR2025/7-066 Sipariş No: Sipariş Belge No: ET36186…" at bounding box center [593, 658] width 1161 height 686
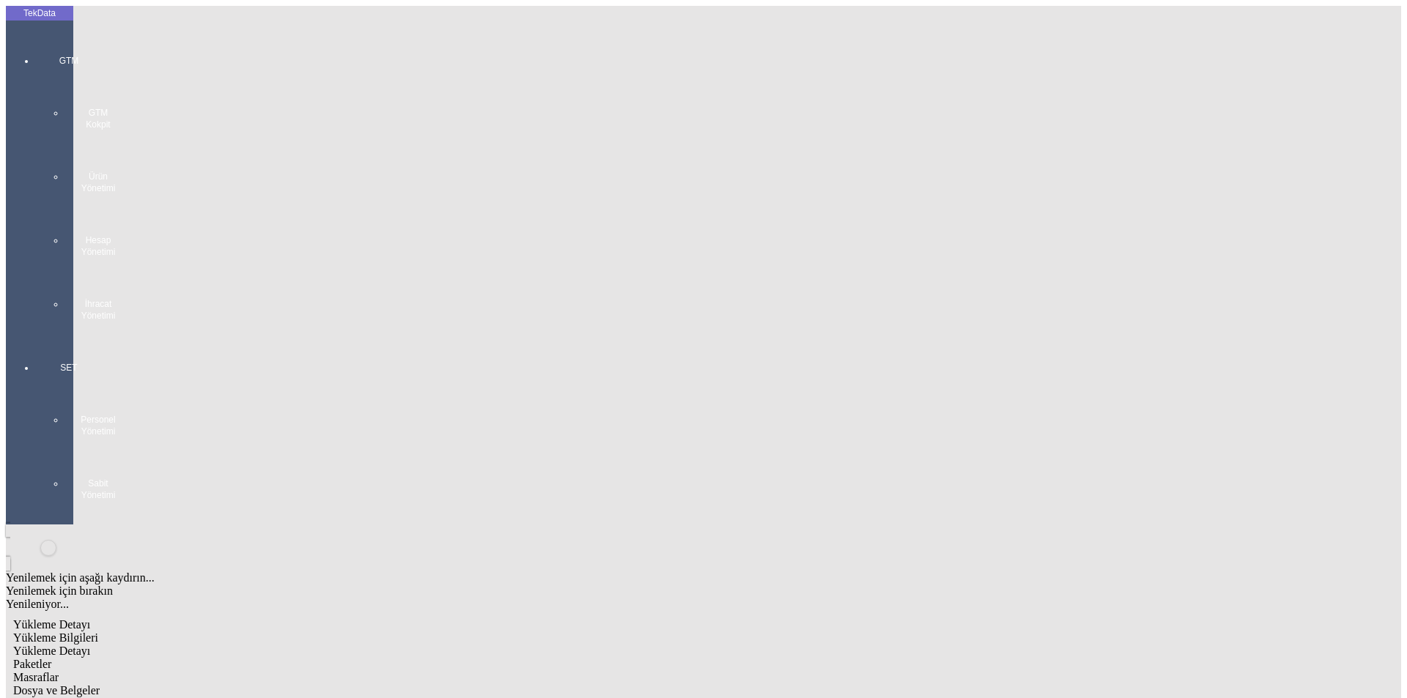
click at [35, 51] on div "GTM GTM Kokpit Ürün Yönetimi Hesap Yönetimi İhracat Yönetimi" at bounding box center [68, 182] width 67 height 307
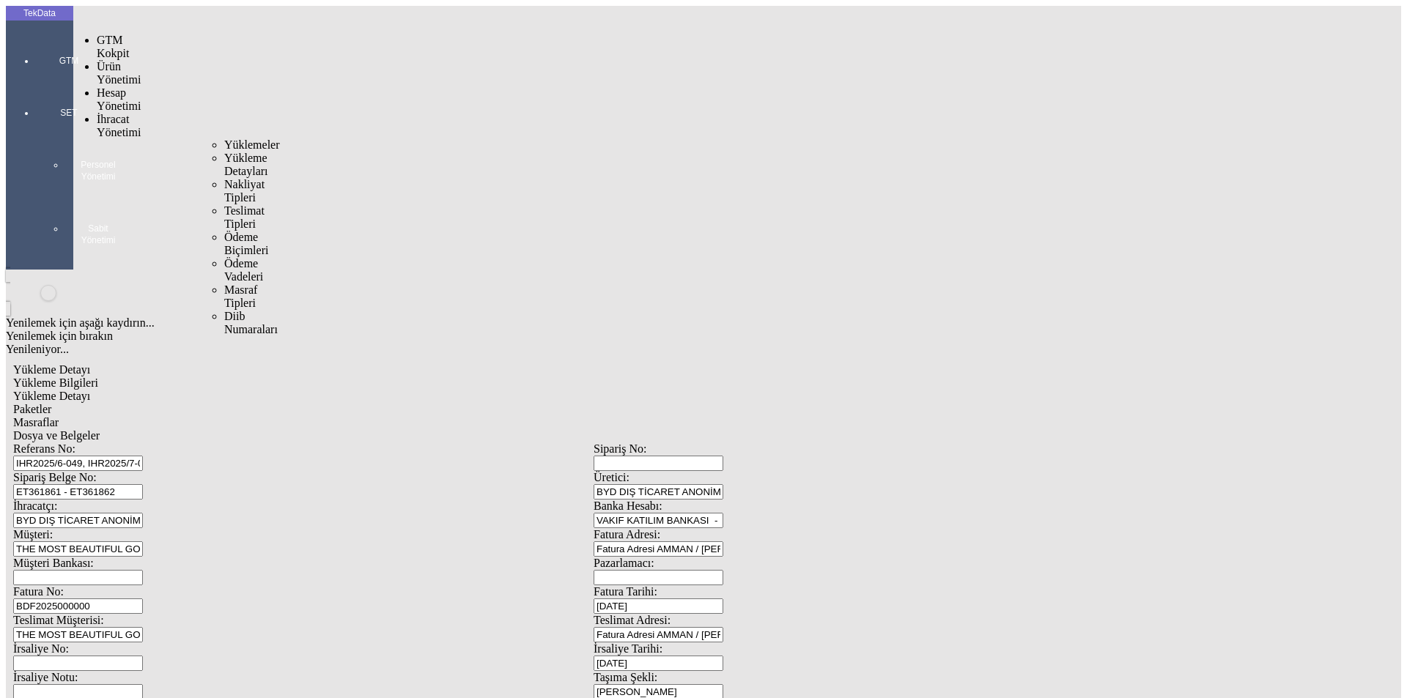
drag, startPoint x: 111, startPoint y: 84, endPoint x: 170, endPoint y: 84, distance: 59.4
click at [111, 113] on span "İhracat Yönetimi" at bounding box center [119, 126] width 44 height 26
click at [224, 139] on span "Yüklemeler" at bounding box center [252, 145] width 56 height 12
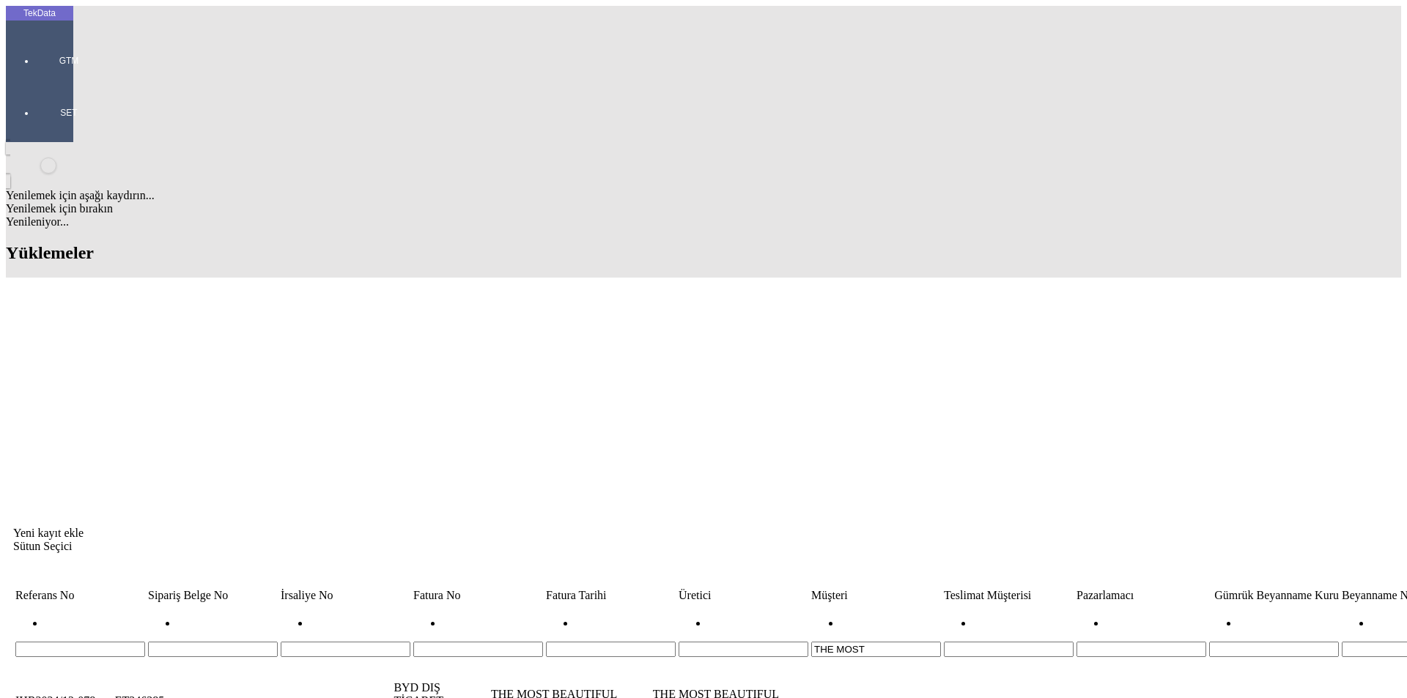
drag, startPoint x: 764, startPoint y: 115, endPoint x: 632, endPoint y: 136, distance: 133.5
click at [653, 285] on div "Yeni kayıt ekle Sütun Seçici Referans No Sipariş Belge No İrsaliye No Fatura No…" at bounding box center [703, 663] width 1381 height 757
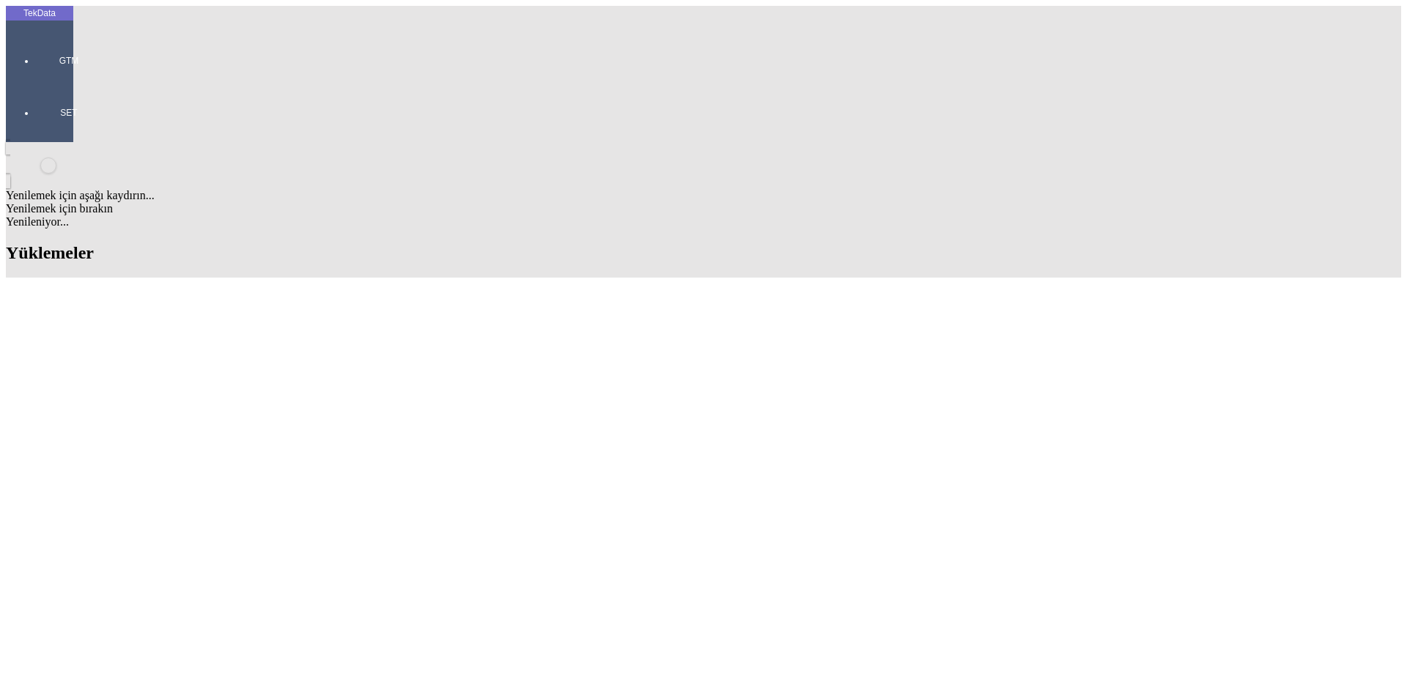
scroll to position [1447, 0]
drag, startPoint x: 627, startPoint y: 490, endPoint x: 704, endPoint y: 488, distance: 77.0
copy td "BDF2025000000442"
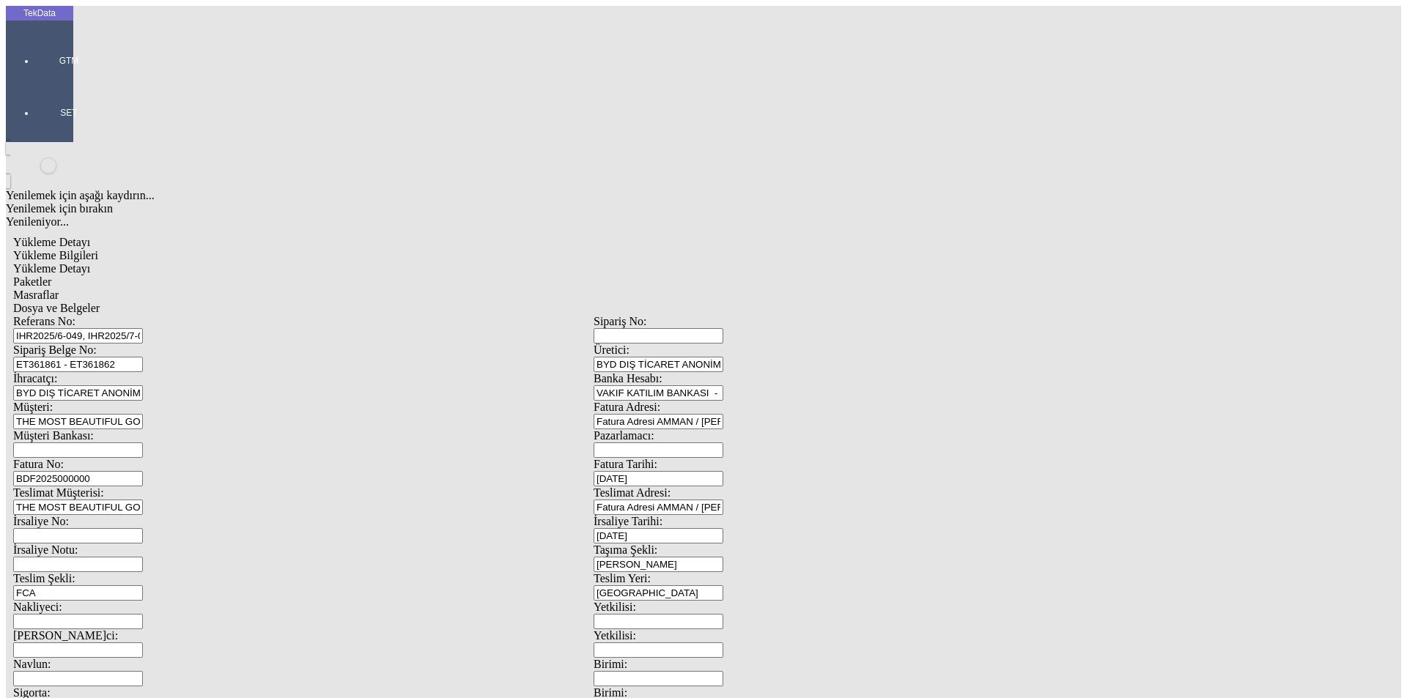
drag, startPoint x: 287, startPoint y: 246, endPoint x: 108, endPoint y: 240, distance: 178.2
click at [108, 458] on div "Fatura No: BDF2025000000" at bounding box center [303, 472] width 580 height 29
paste input "442"
type input "BDF2025000000443"
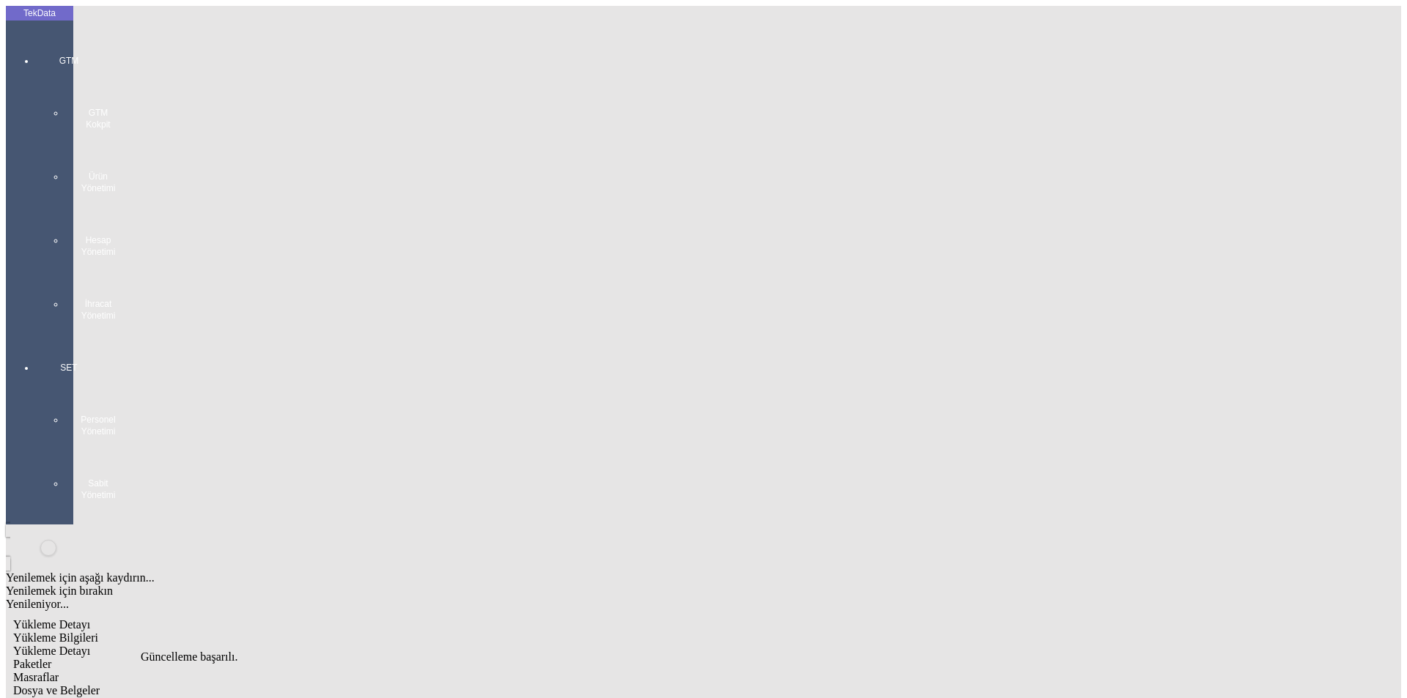
scroll to position [0, 0]
click at [90, 645] on span "Yükleme Detayı" at bounding box center [51, 651] width 77 height 12
click at [98, 632] on span "Yükleme Bilgileri" at bounding box center [55, 638] width 85 height 12
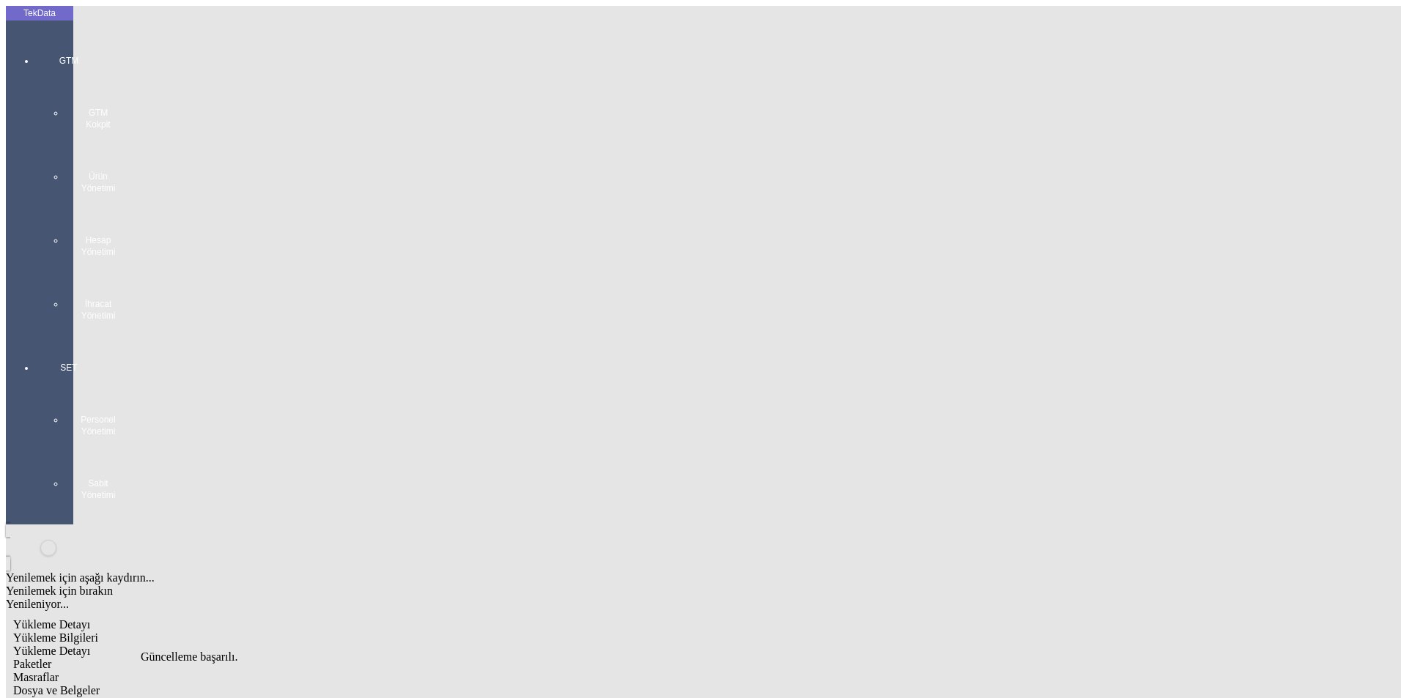
click at [230, 645] on div "Yükleme Detayı" at bounding box center [593, 651] width 1161 height 13
click at [312, 658] on div "Paketler" at bounding box center [593, 664] width 1161 height 13
click at [416, 671] on div "Masraflar" at bounding box center [593, 677] width 1161 height 13
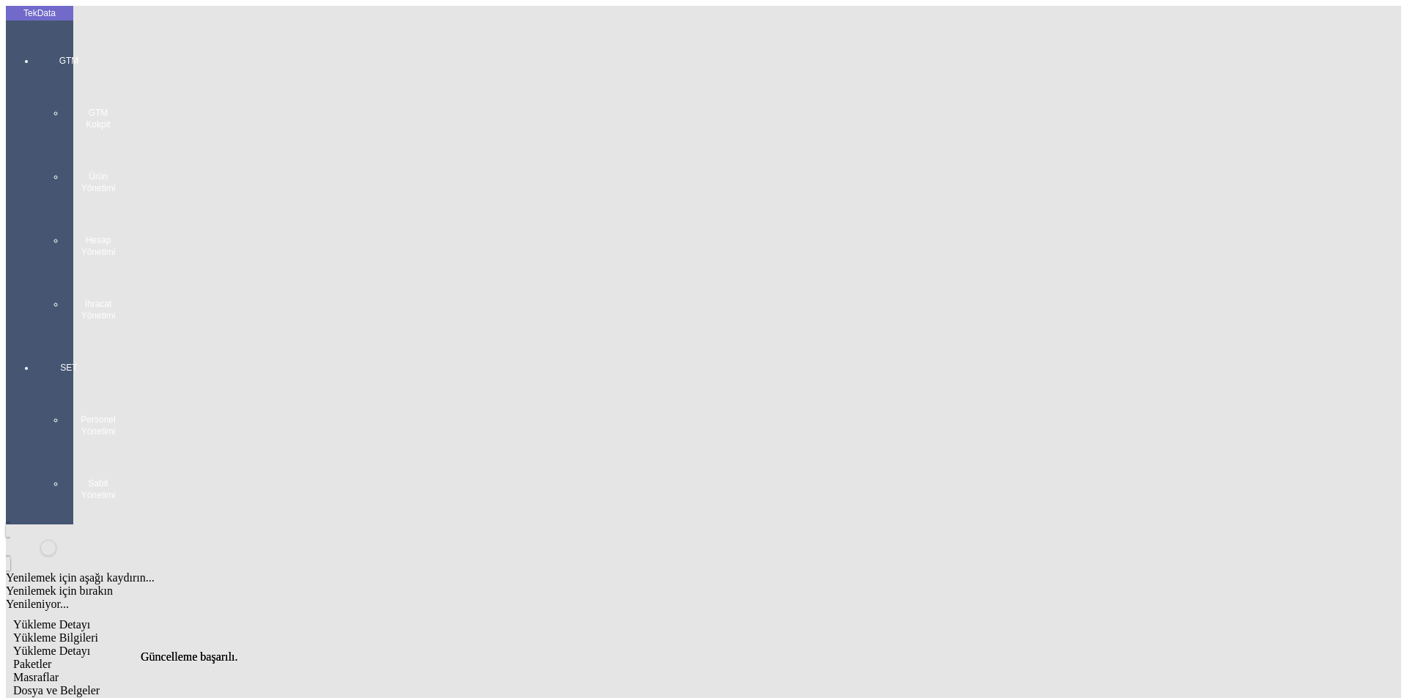
click at [100, 685] on span "Dosya ve Belgeler" at bounding box center [56, 691] width 86 height 12
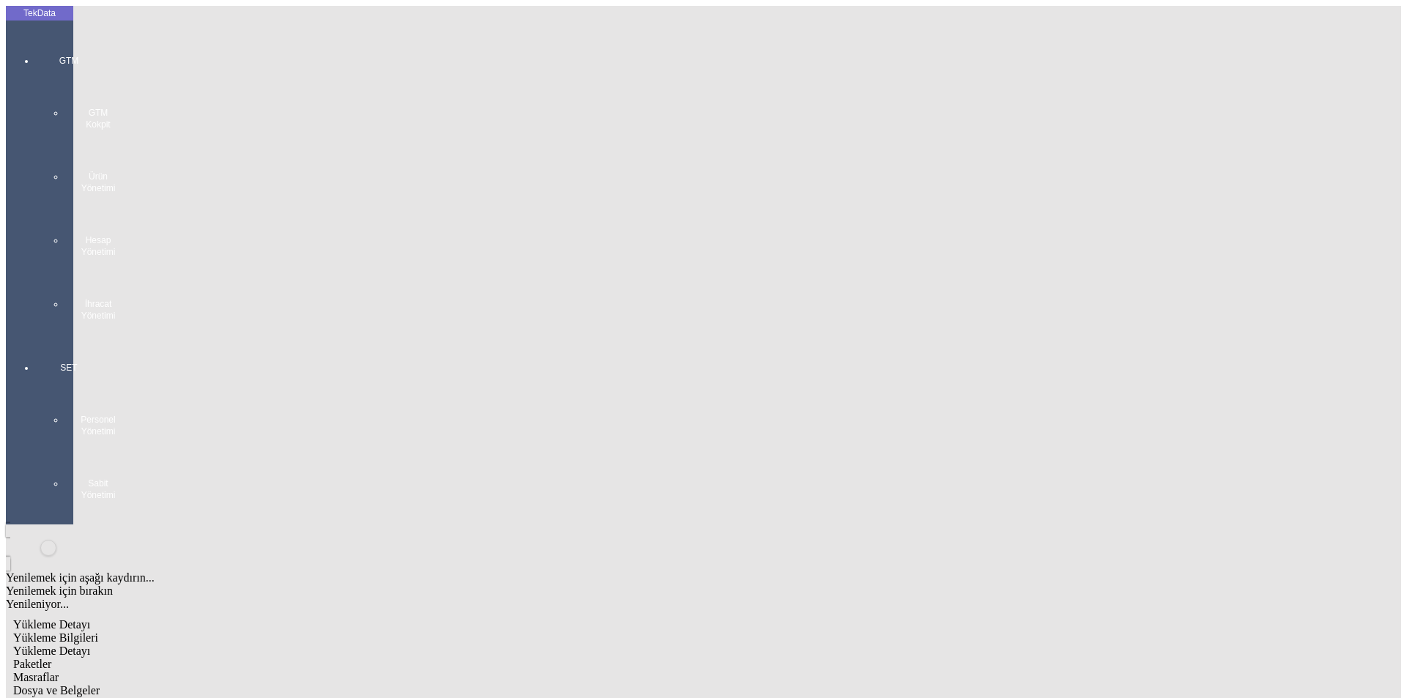
drag, startPoint x: 298, startPoint y: 34, endPoint x: 301, endPoint y: 45, distance: 11.9
click at [100, 685] on span "Dosya ve Belgeler" at bounding box center [56, 691] width 86 height 12
